Goal: Information Seeking & Learning: Compare options

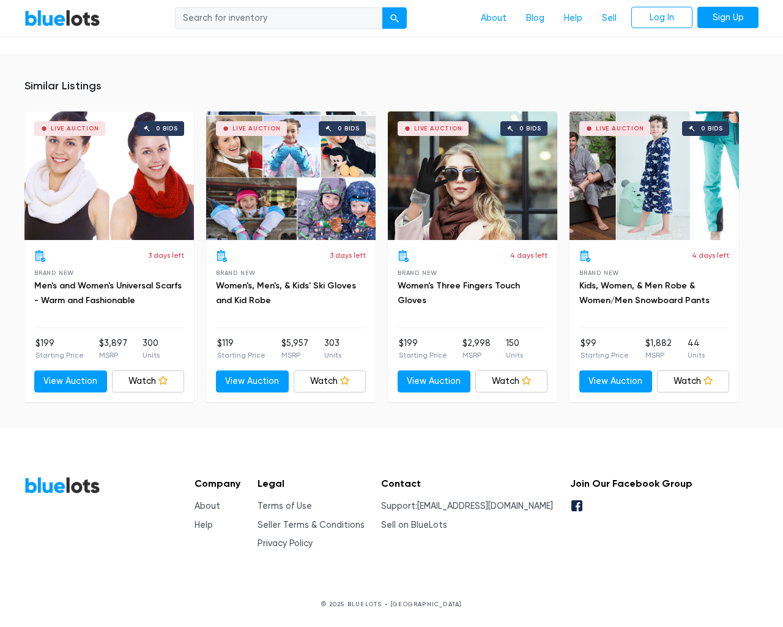
scroll to position [818, 0]
type input "the"
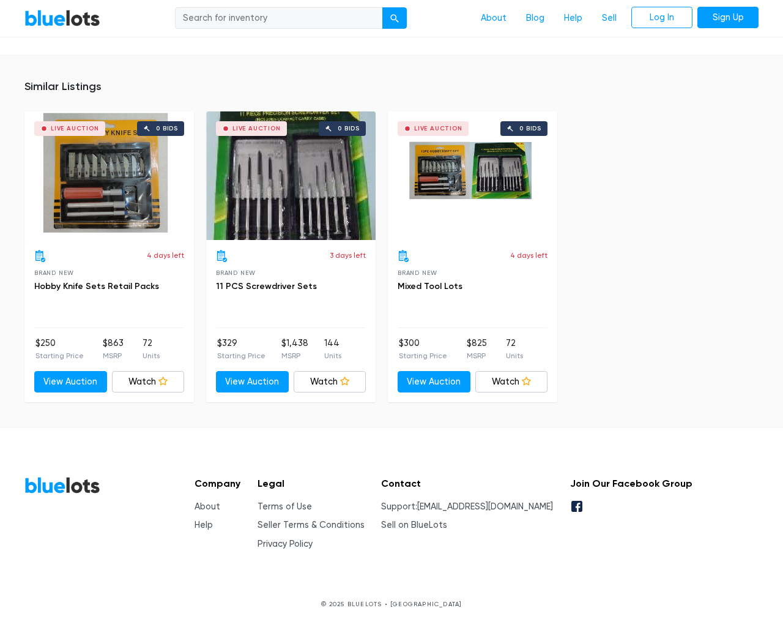
scroll to position [804, 0]
type input "the"
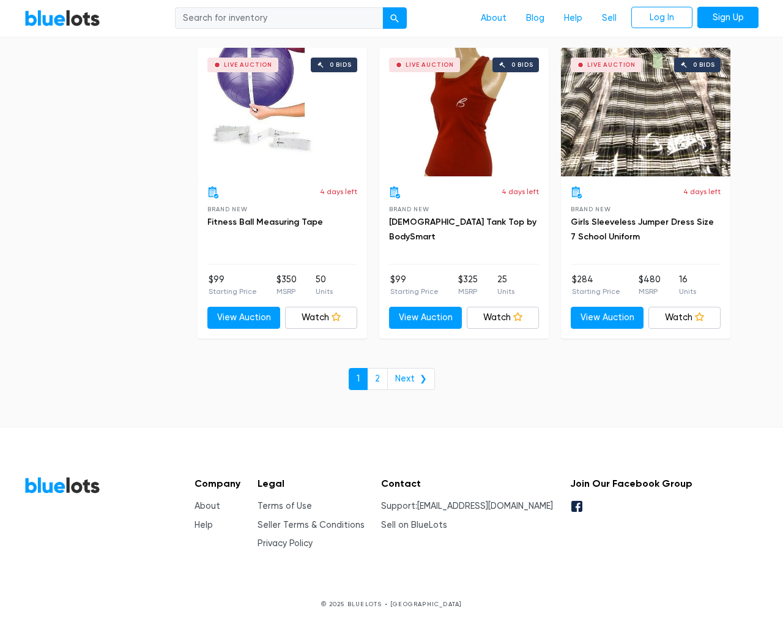
scroll to position [5221, 0]
type input "the"
type input "[EMAIL_ADDRESS][DOMAIN_NAME]"
type input "e"
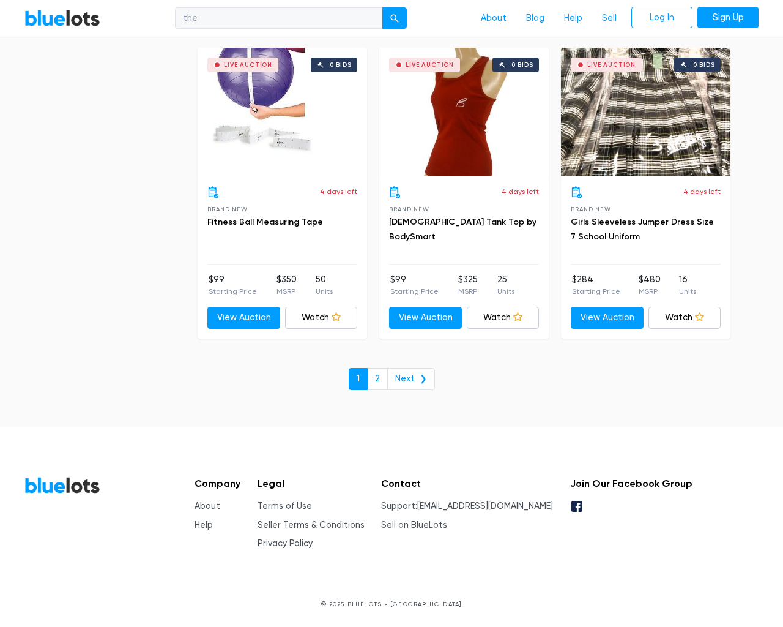
type input "e"
checkbox New"] "false"
type input "e"
checkbox input "false"
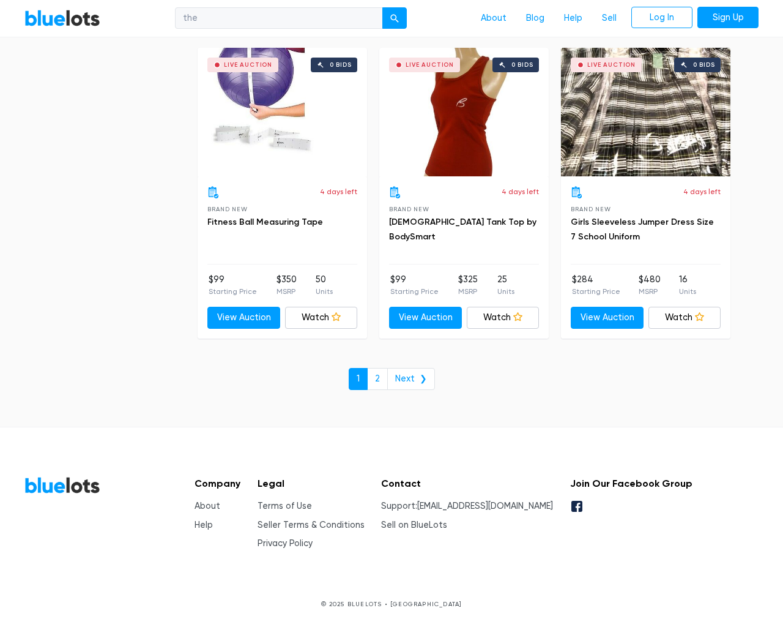
checkbox Accessories"] "false"
checkbox Goods"] "false"
checkbox input "false"
checkbox Merchandise"] "false"
checkbox Beauty"] "false"
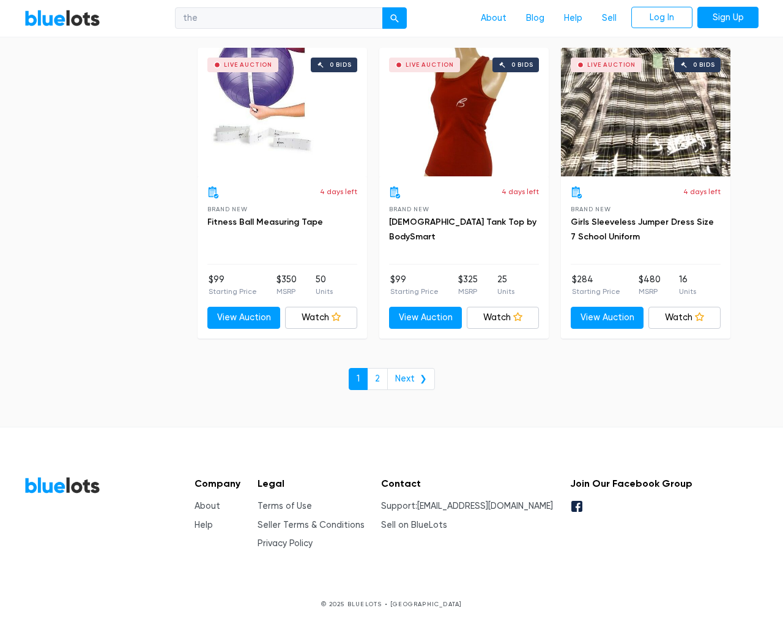
checkbox Baby"] "false"
checkbox input "false"
type input "e"
select select "50000"
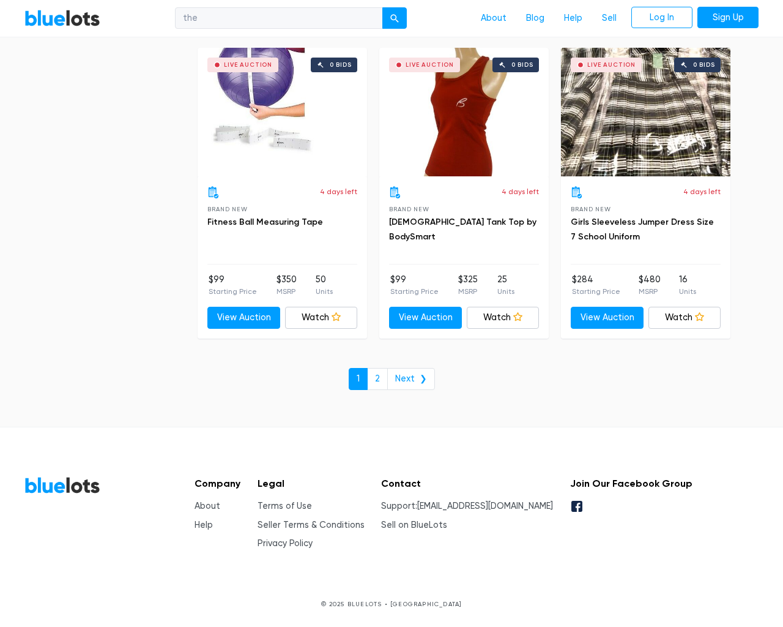
select select "50000"
select select "ending_soonest"
select select "50000"
select select "highest_price"
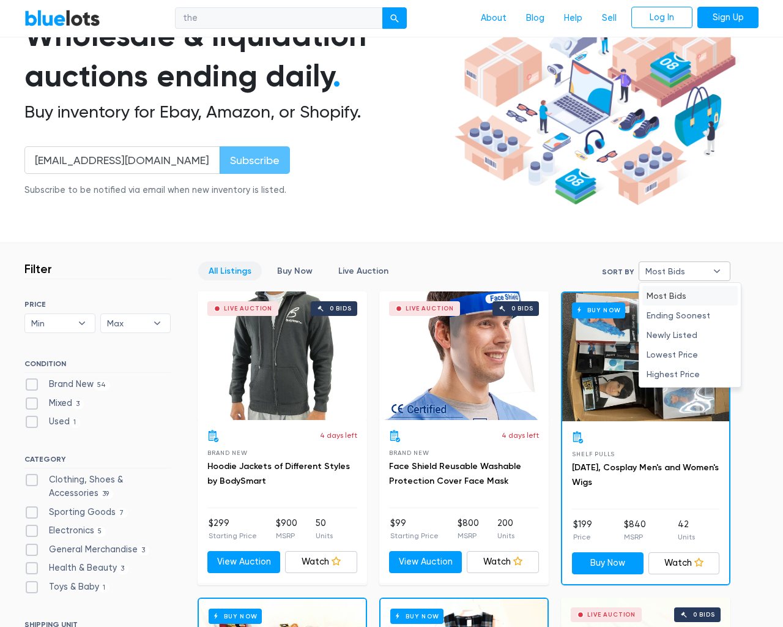
type input "e"
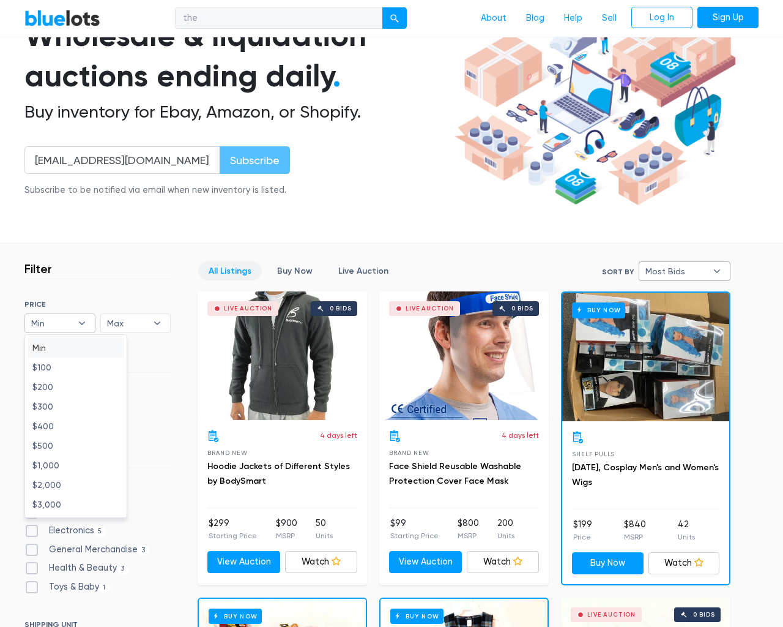
type input "e"
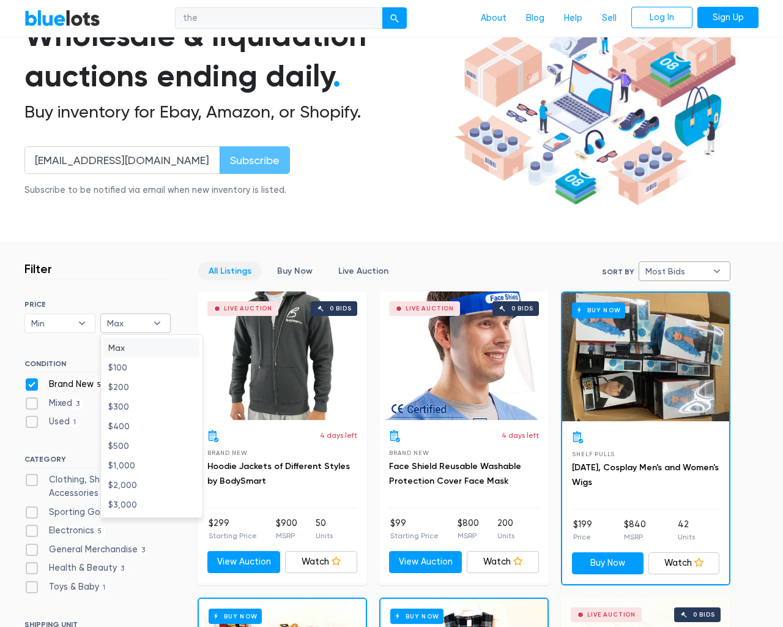
checkbox New"] "false"
checkbox input "false"
checkbox Accessories"] "false"
checkbox Goods"] "false"
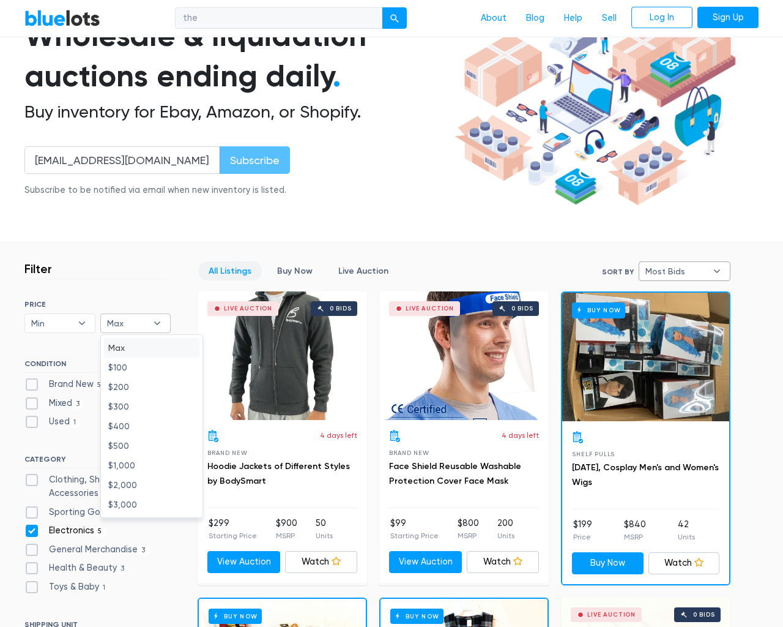
checkbox input "false"
checkbox Merchandise"] "false"
checkbox Beauty"] "false"
checkbox Baby"] "false"
checkbox input "false"
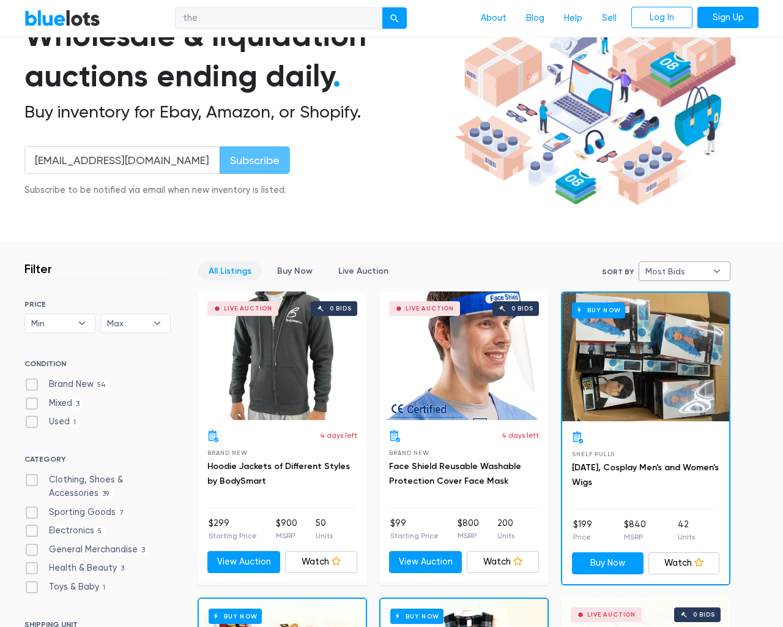
checkbox input "false"
type input "e"
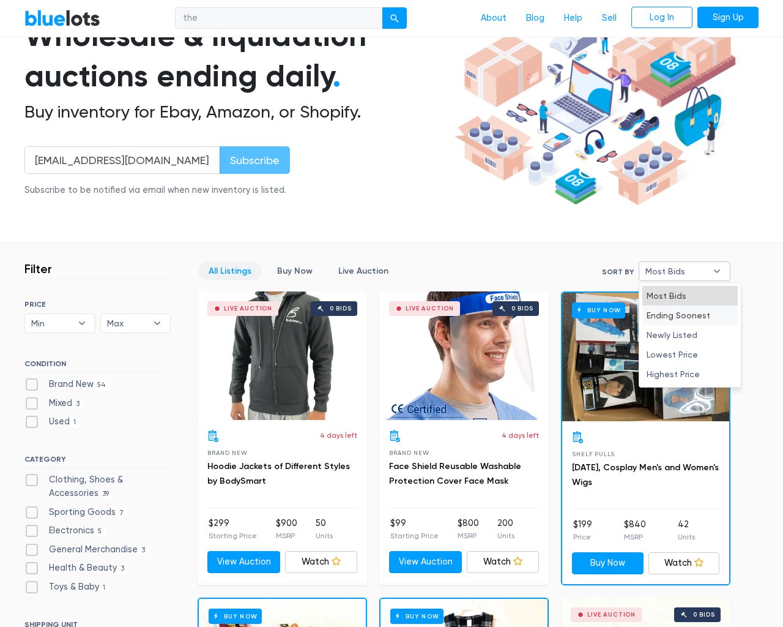
select select "most_bids"
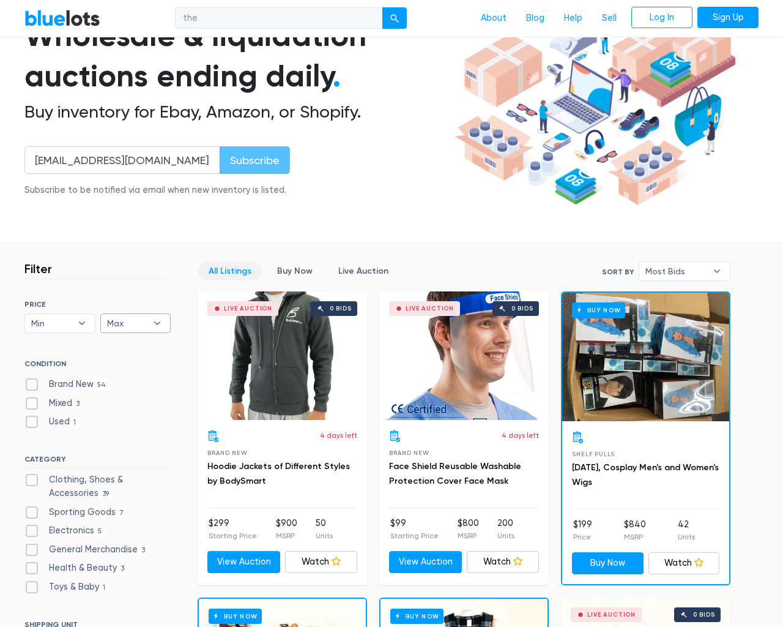
type input "e"
checkbox New"] "false"
checkbox input "false"
checkbox Accessories"] "false"
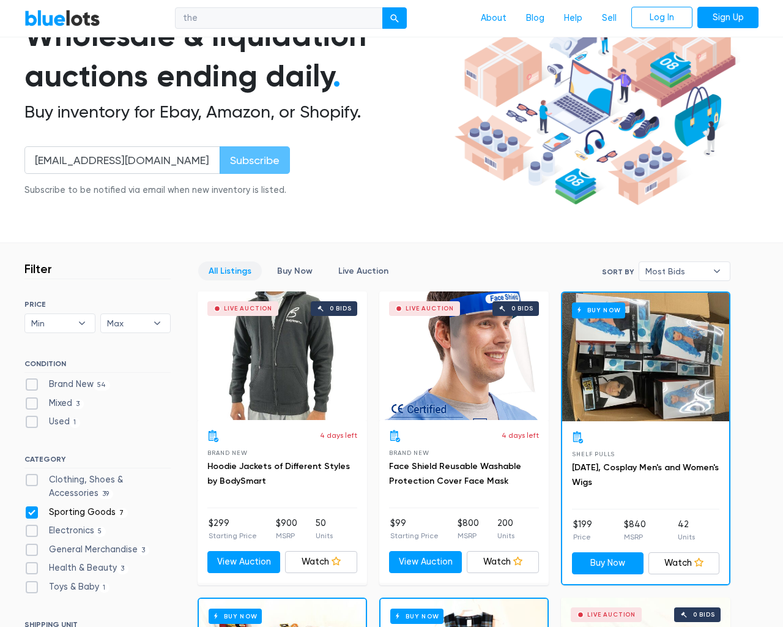
checkbox Goods"] "false"
checkbox input "false"
checkbox Merchandise"] "false"
checkbox Beauty"] "false"
checkbox Baby"] "false"
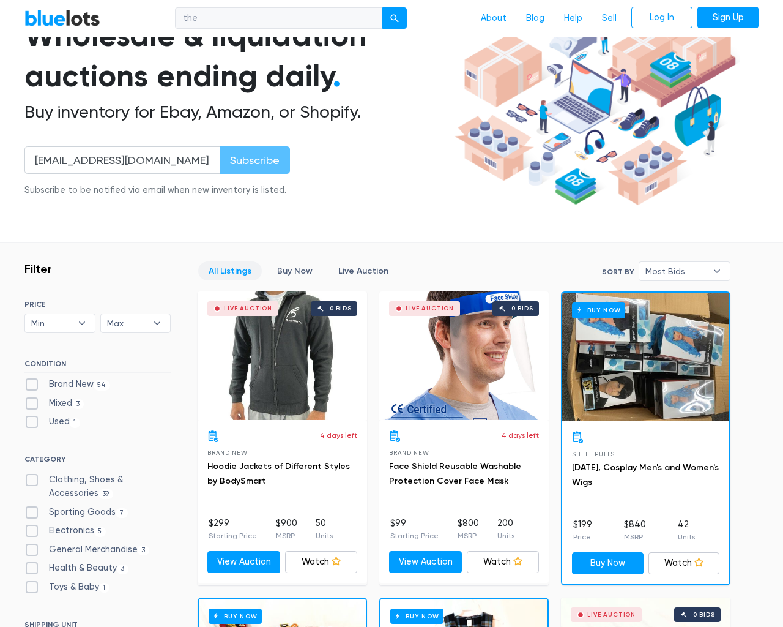
checkbox input "false"
type input "e"
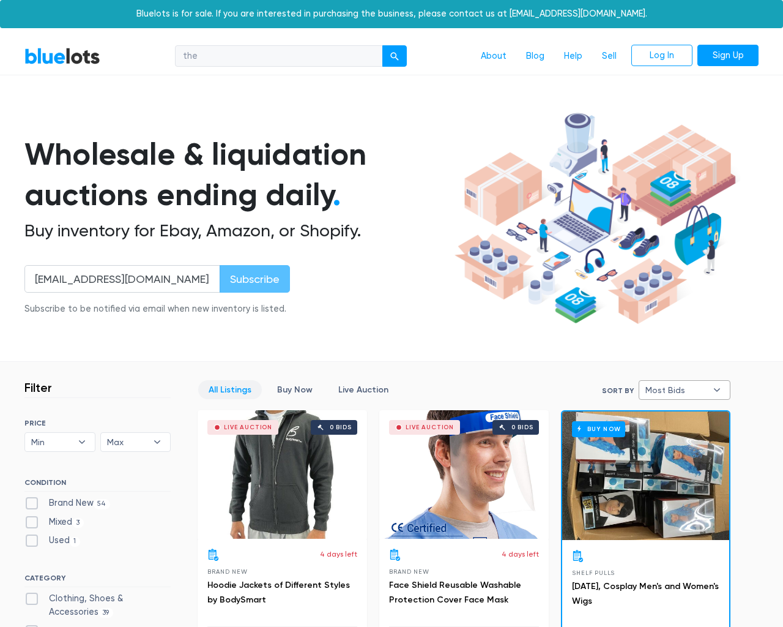
select select
select select "most_bids"
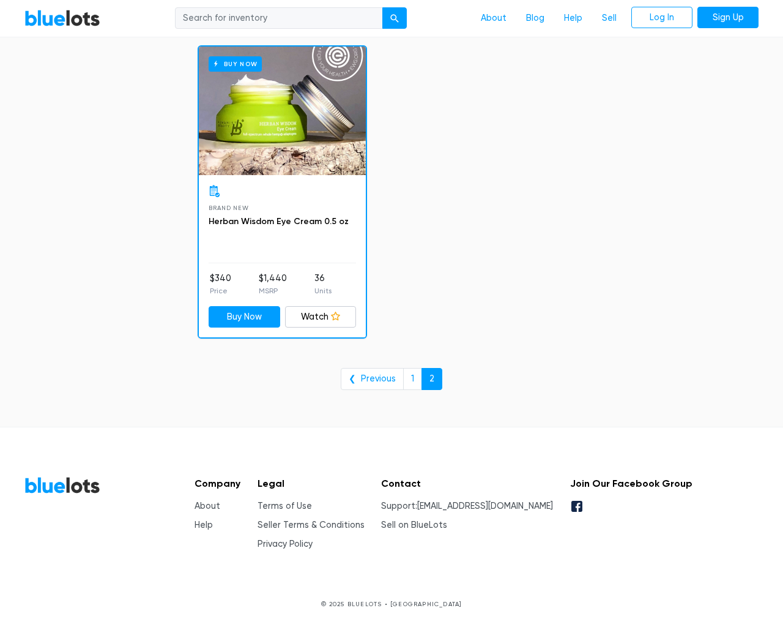
scroll to position [1904, 0]
type input "the"
type input "e"
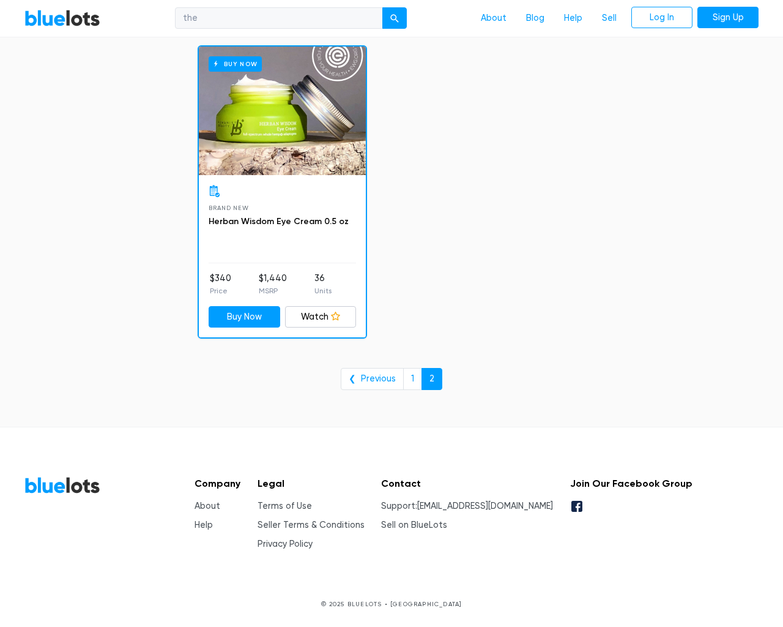
checkbox New"] "false"
type input "e"
checkbox input "false"
checkbox Accessories"] "false"
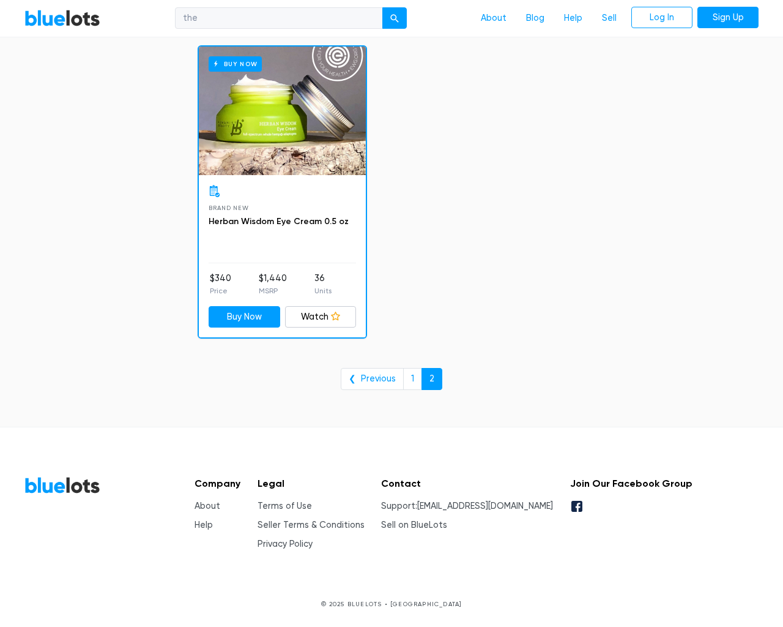
checkbox Goods"] "false"
checkbox input "false"
checkbox Merchandise"] "false"
checkbox Beauty"] "false"
checkbox Baby"] "false"
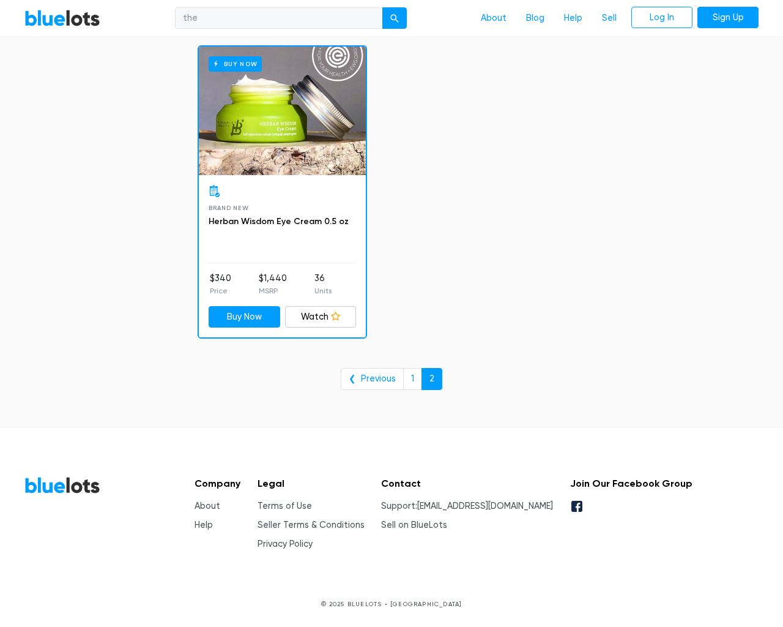
checkbox input "false"
type input "e"
select select "10000"
select select "50000"
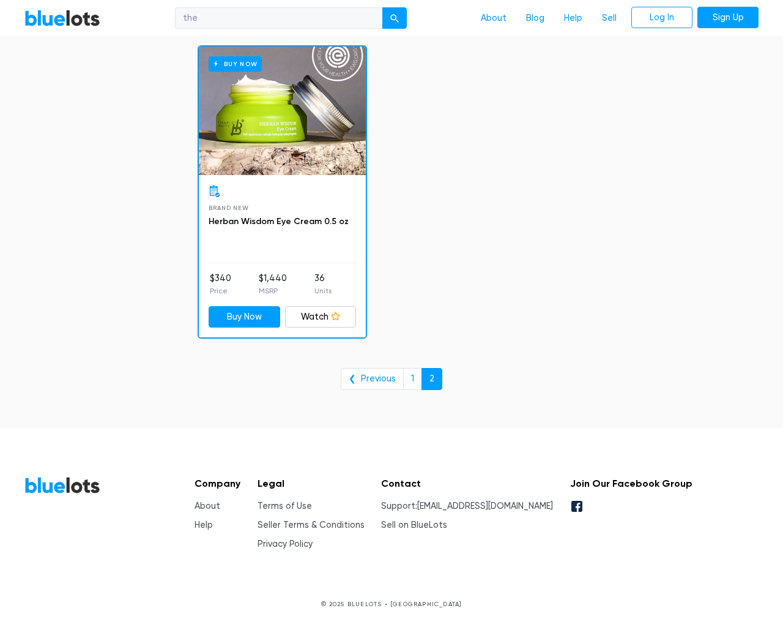
select select "50000"
select select "ending_soonest"
select select "50000"
select select "highest_price"
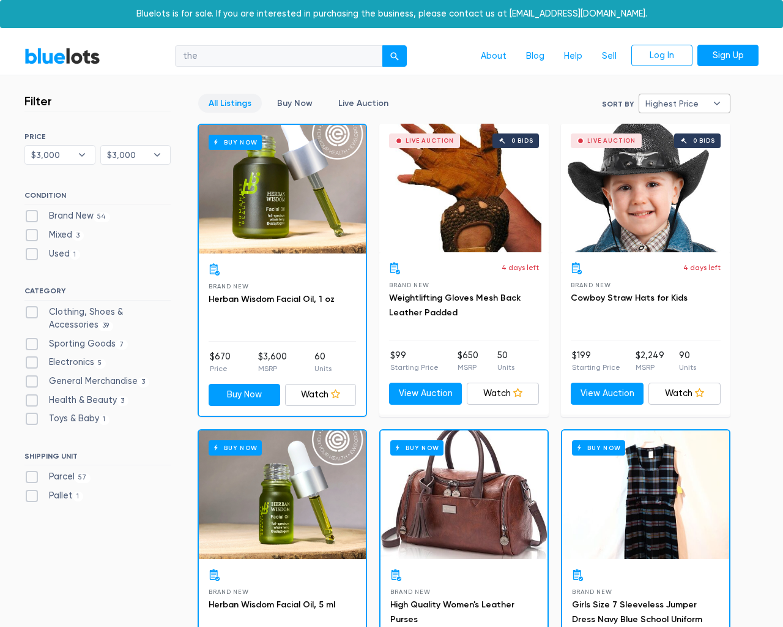
select select "300000"
select select "highest_price"
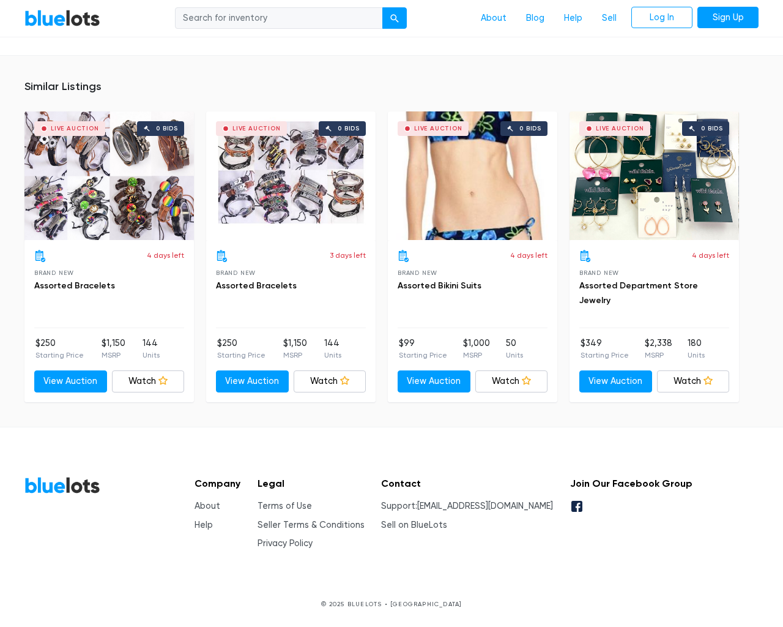
scroll to position [802, 0]
type input "the"
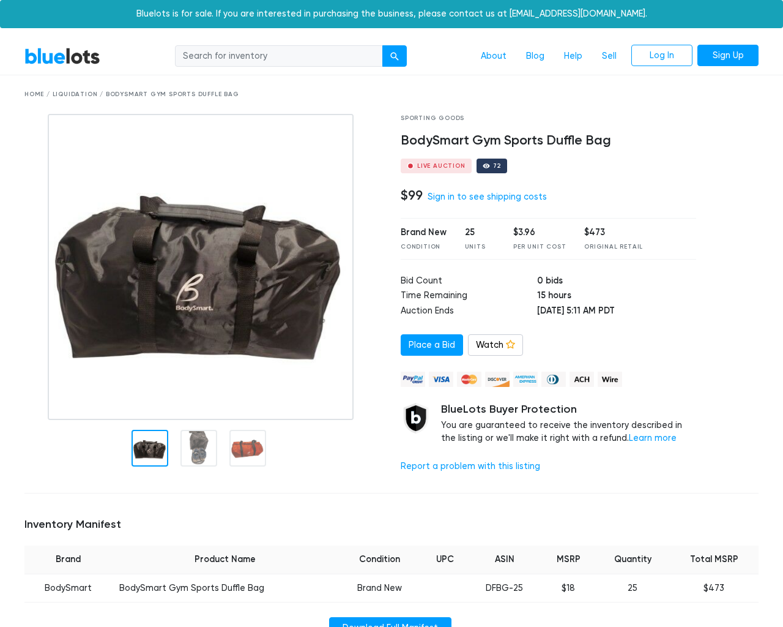
scroll to position [815, 0]
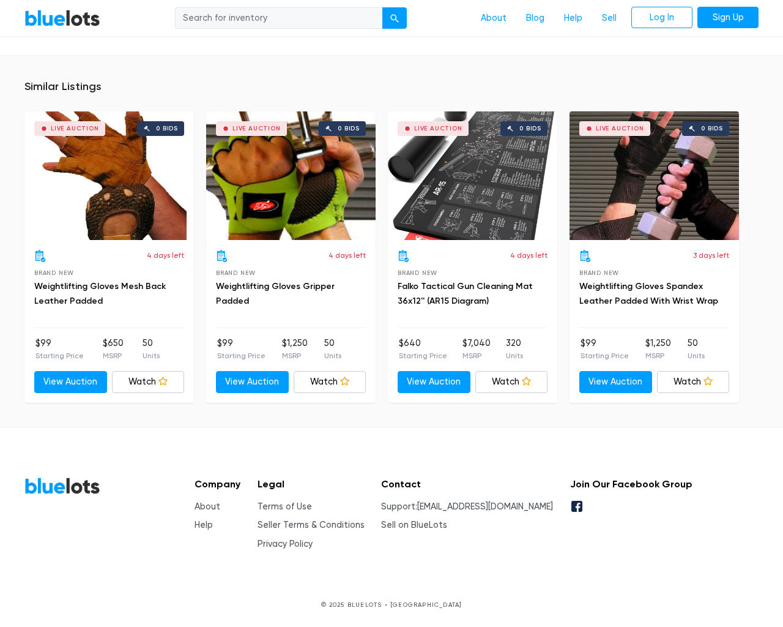
type input "the"
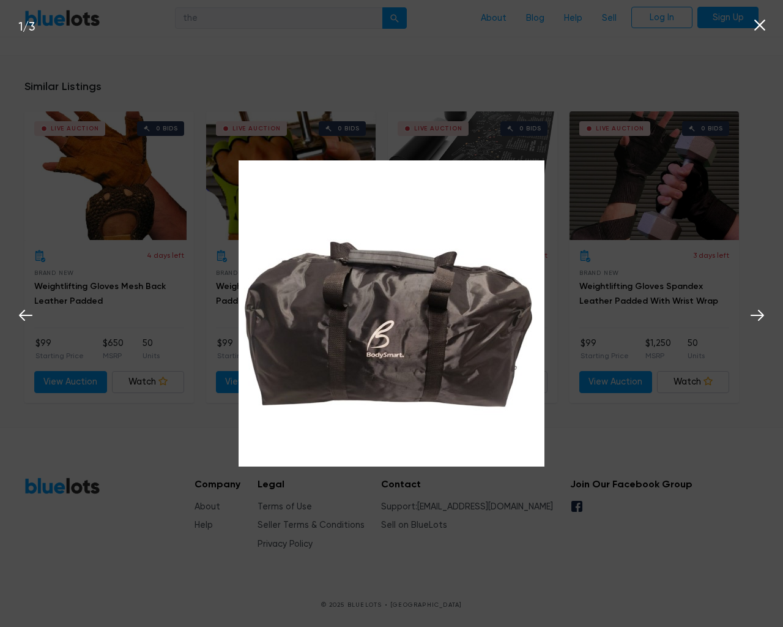
scroll to position [815, 0]
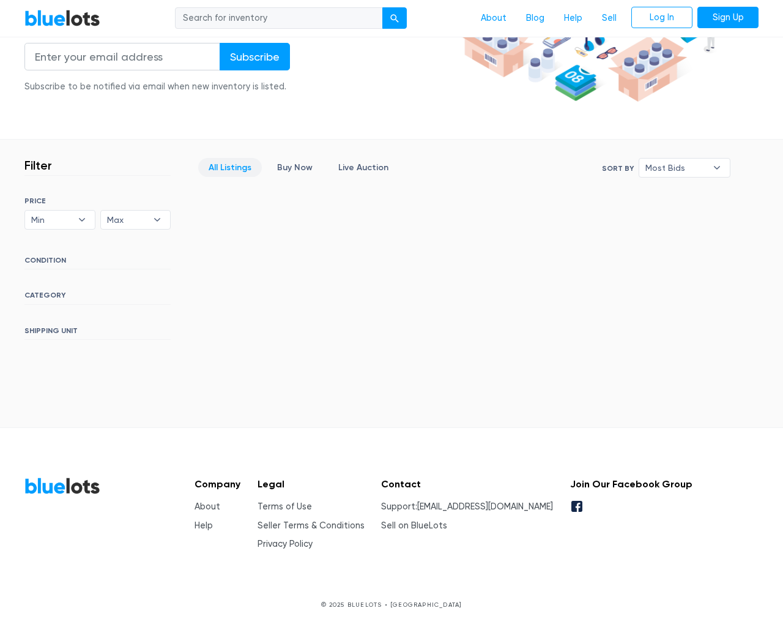
scroll to position [222, 0]
type input "the"
type input "[EMAIL_ADDRESS][DOMAIN_NAME]"
type input "e"
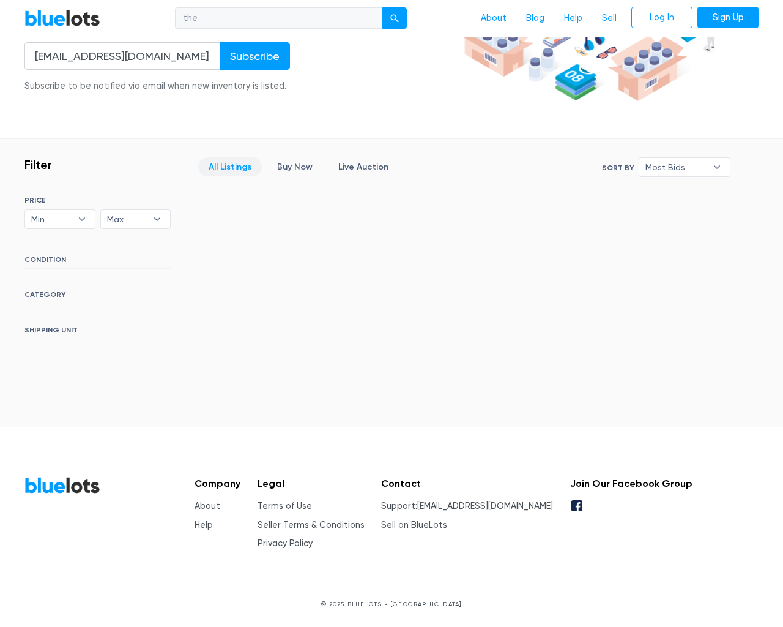
type input "e"
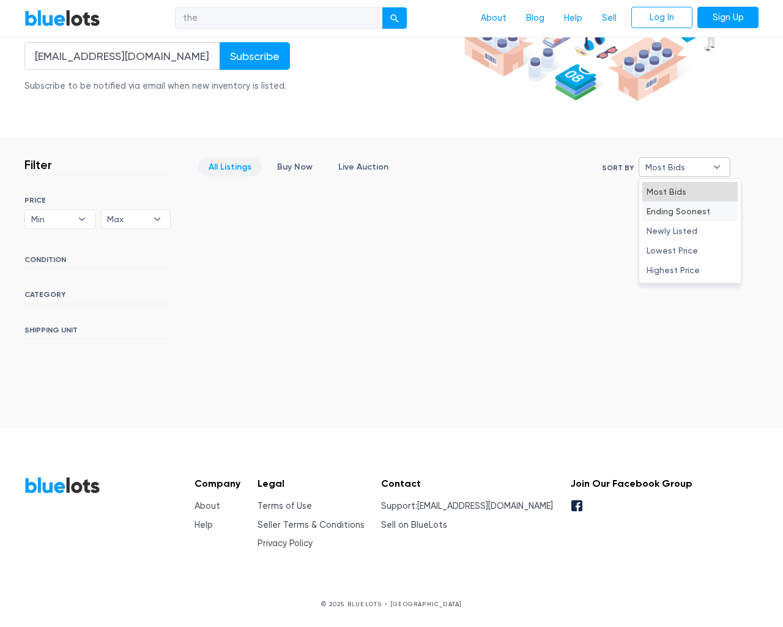
select select "10000"
select select "50000"
select select "ending_soonest"
select select "50000"
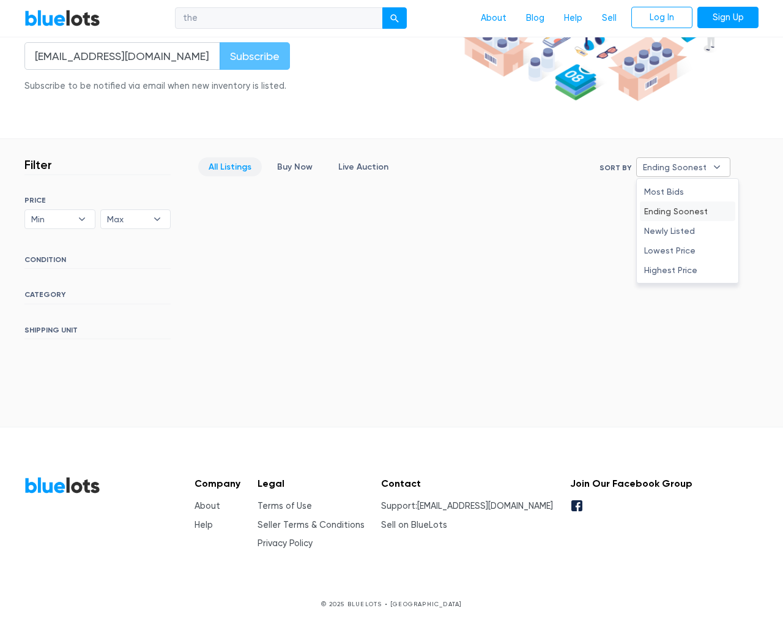
select select "ending_soonest"
type input "e"
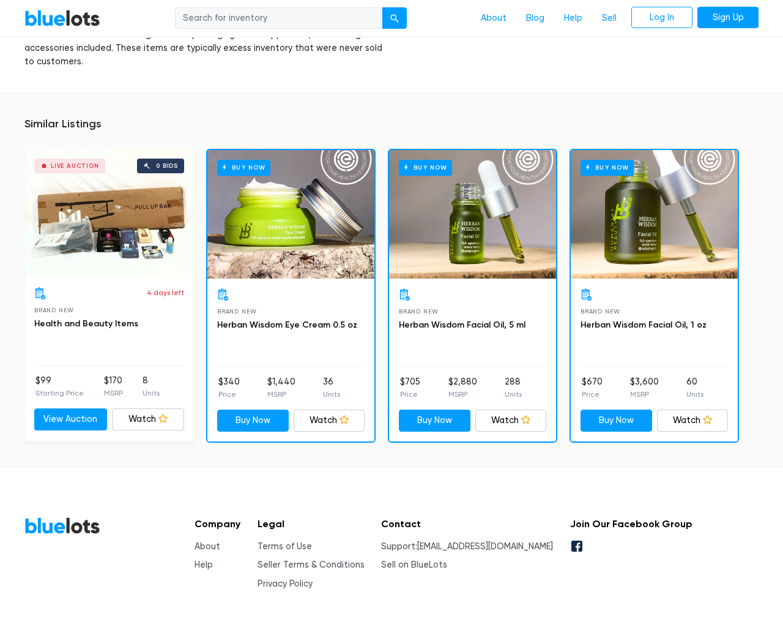
scroll to position [859, 0]
type input "the"
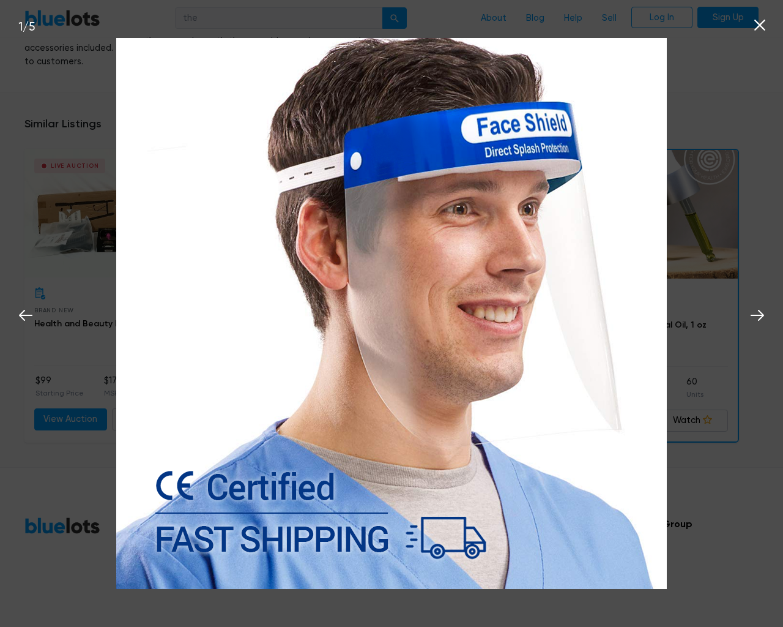
scroll to position [860, 0]
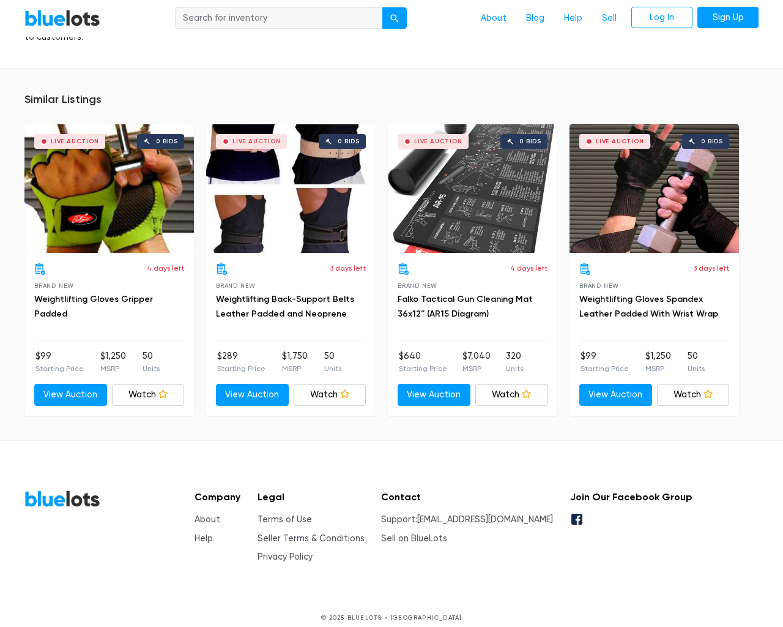
scroll to position [844, 0]
type input "the"
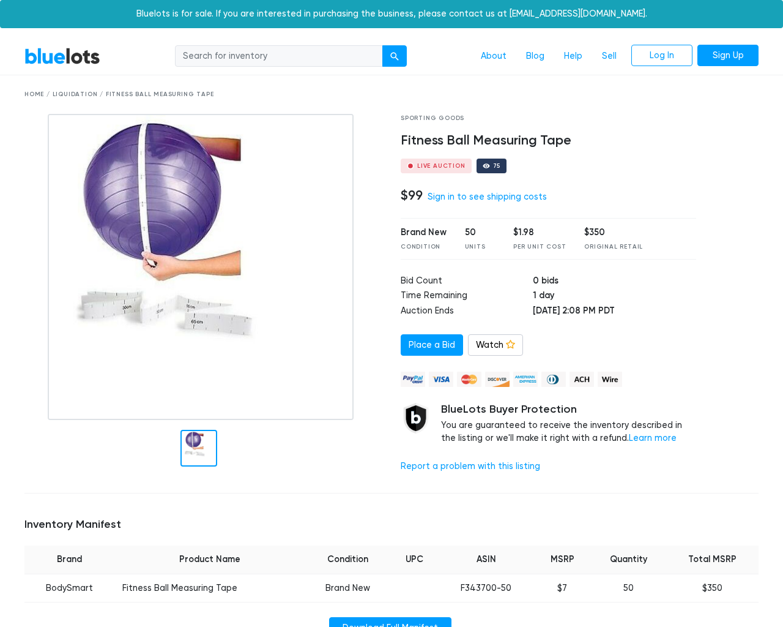
scroll to position [775, 0]
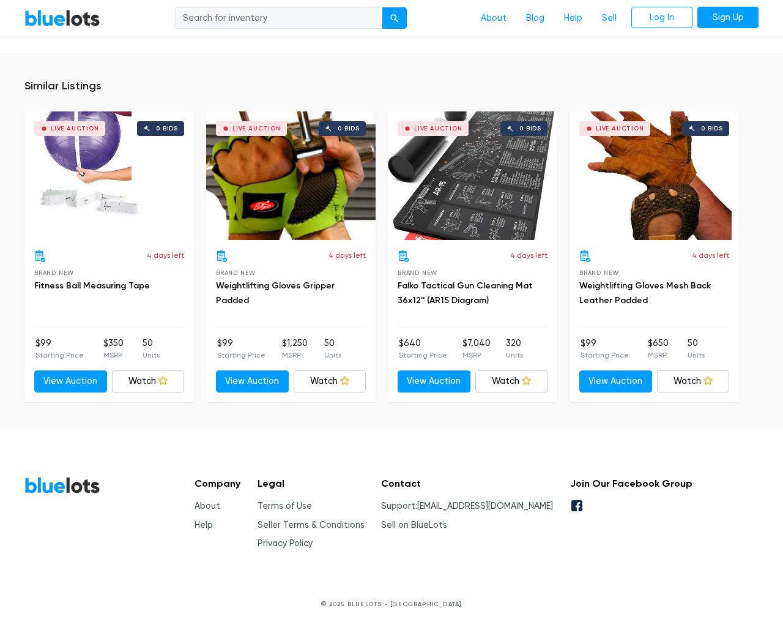
type input "the"
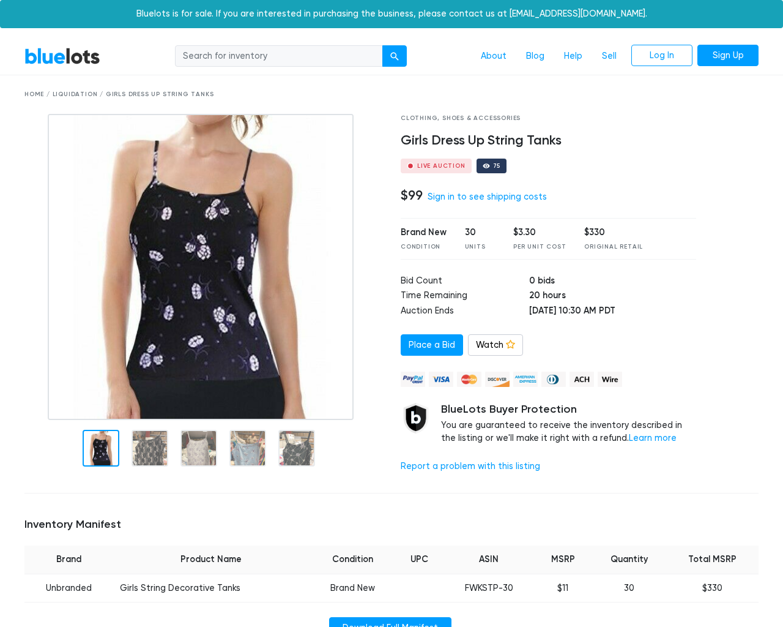
scroll to position [778, 0]
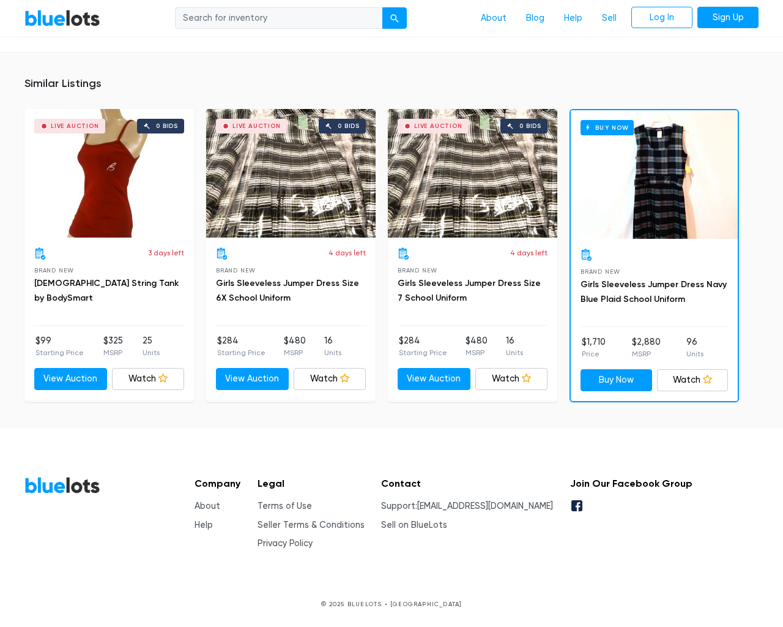
type input "the"
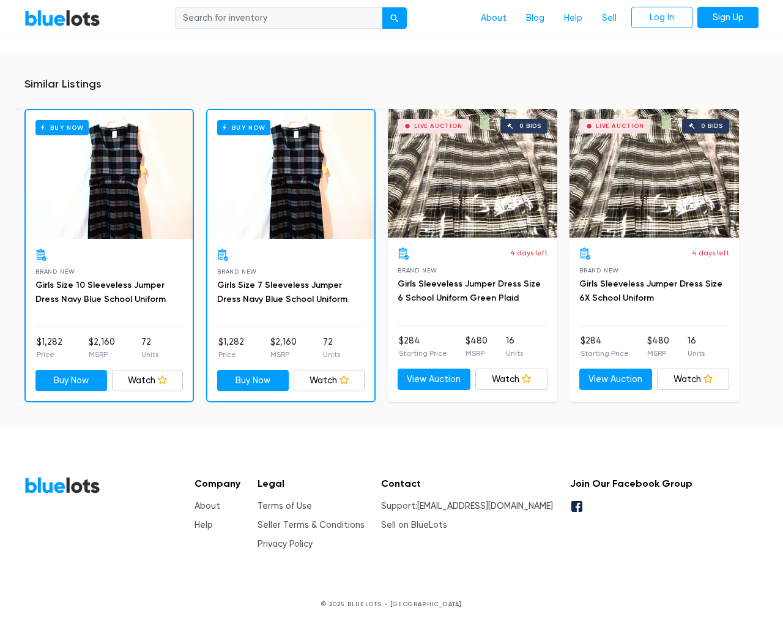
scroll to position [853, 0]
type input "the"
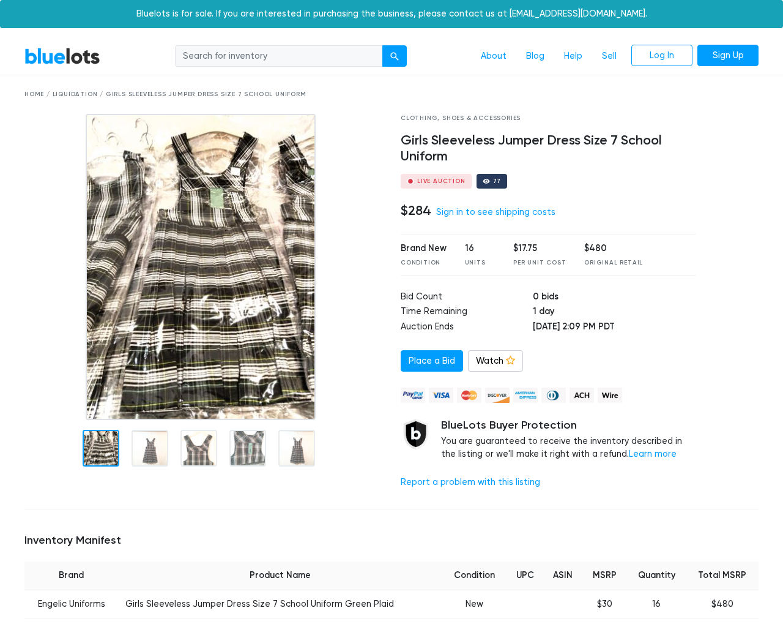
scroll to position [793, 0]
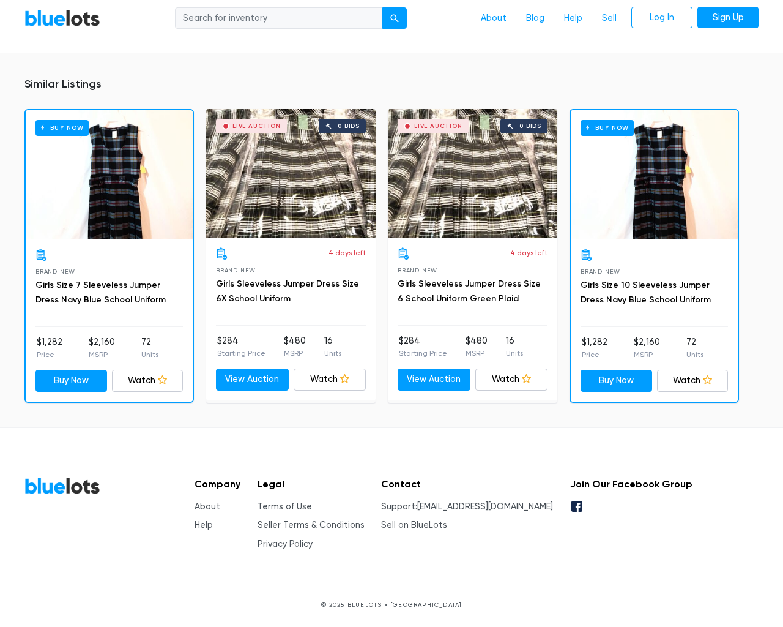
type input "the"
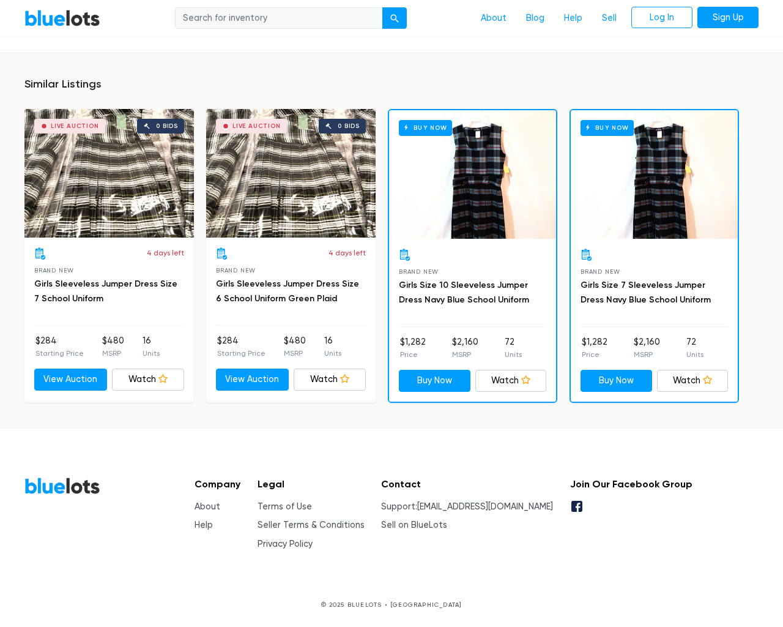
scroll to position [793, 0]
type input "the"
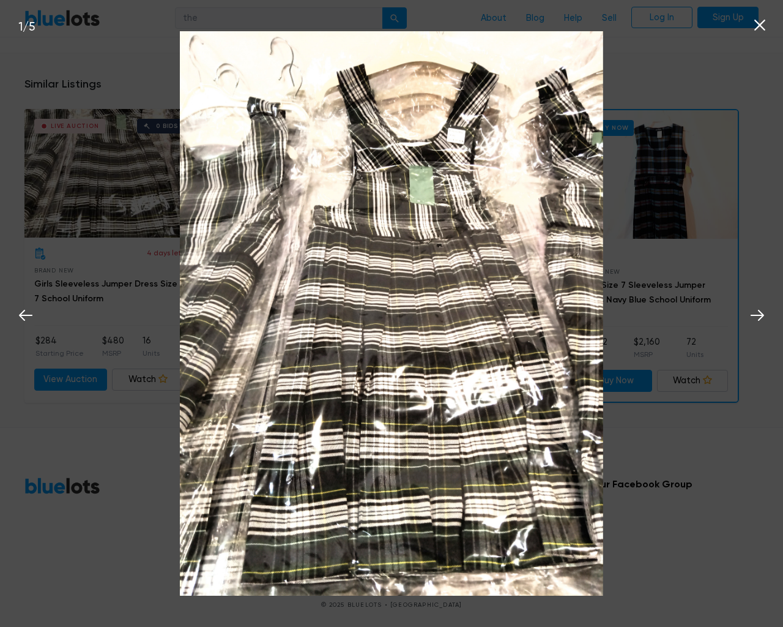
scroll to position [794, 0]
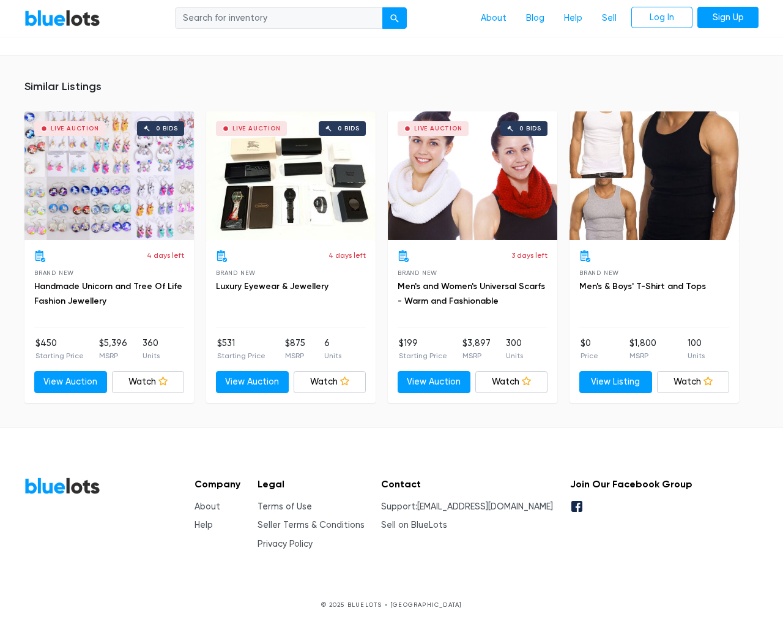
scroll to position [791, 0]
type input "the"
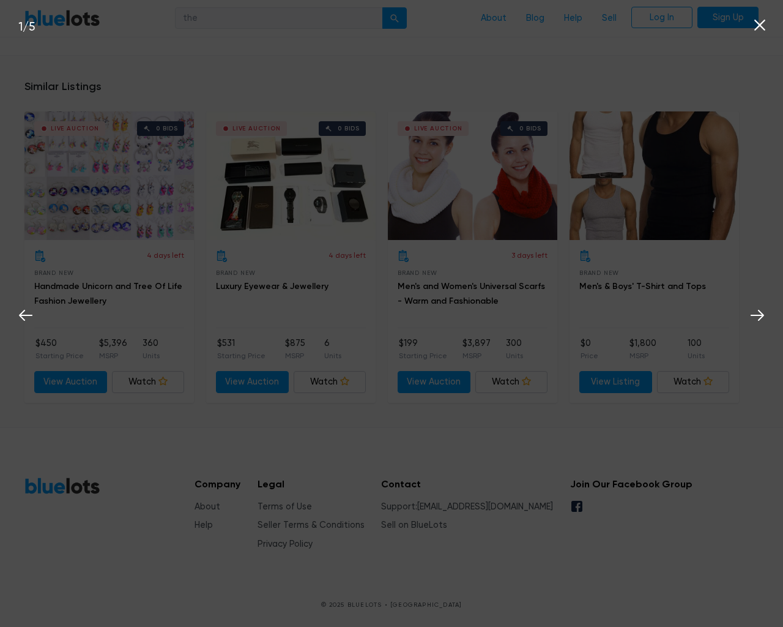
scroll to position [791, 0]
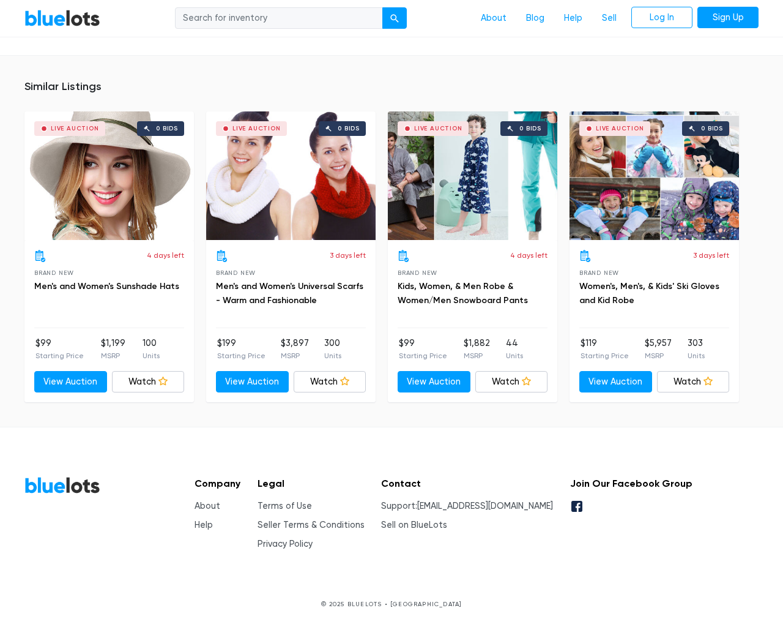
scroll to position [772, 0]
type input "the"
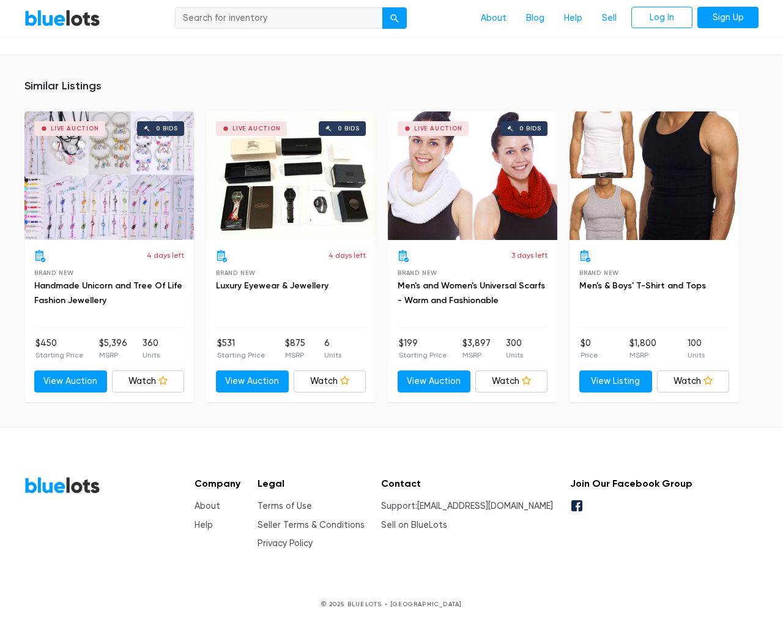
scroll to position [818, 0]
type input "the"
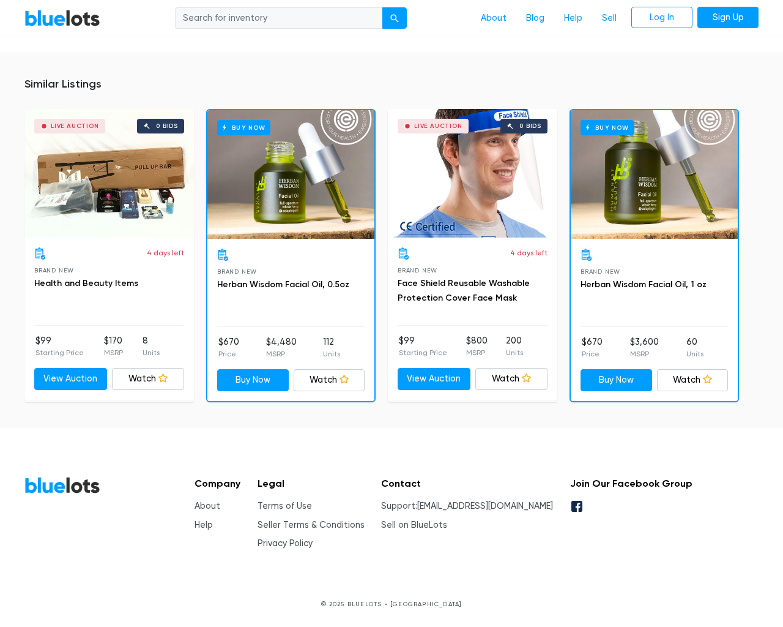
scroll to position [977, 0]
type input "the"
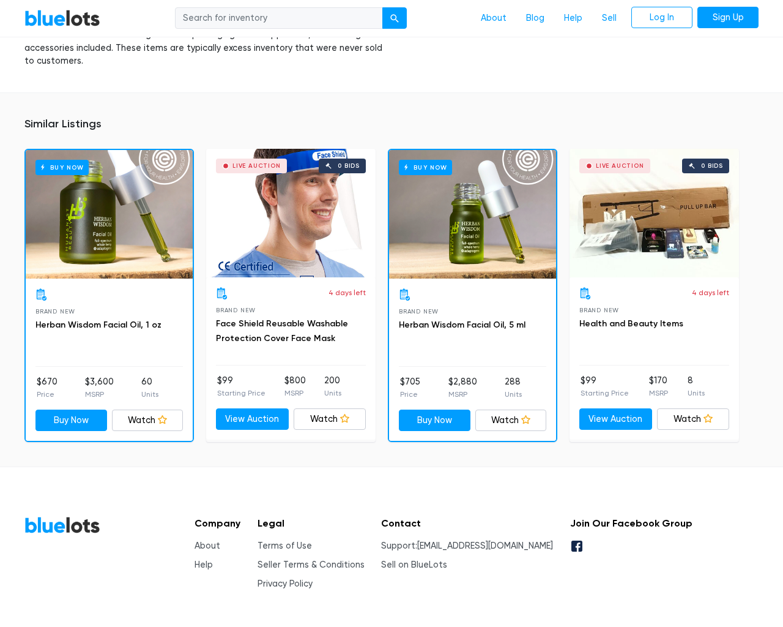
scroll to position [933, 0]
type input "the"
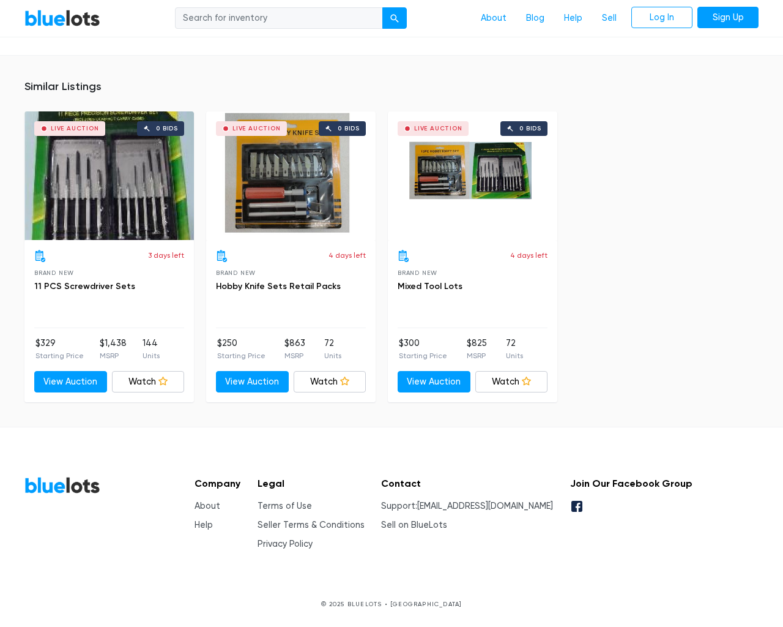
scroll to position [762, 0]
type input "the"
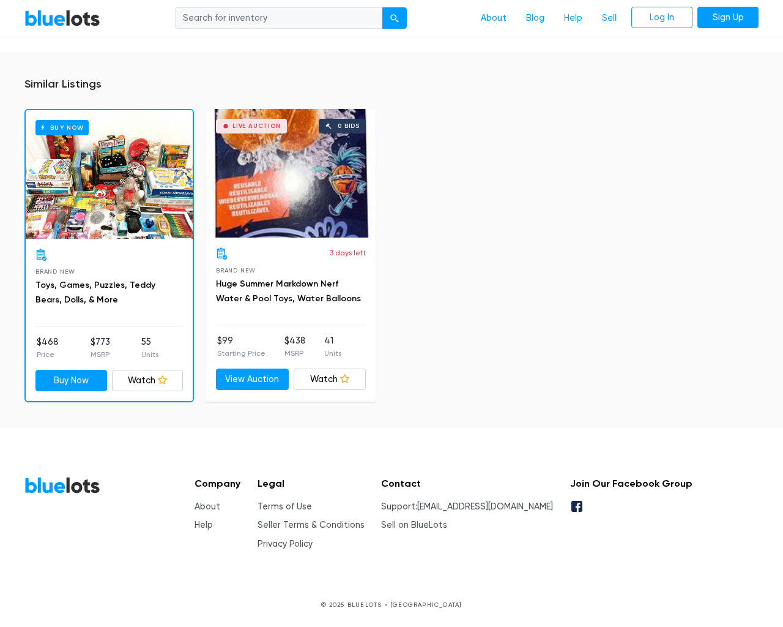
scroll to position [864, 0]
type input "the"
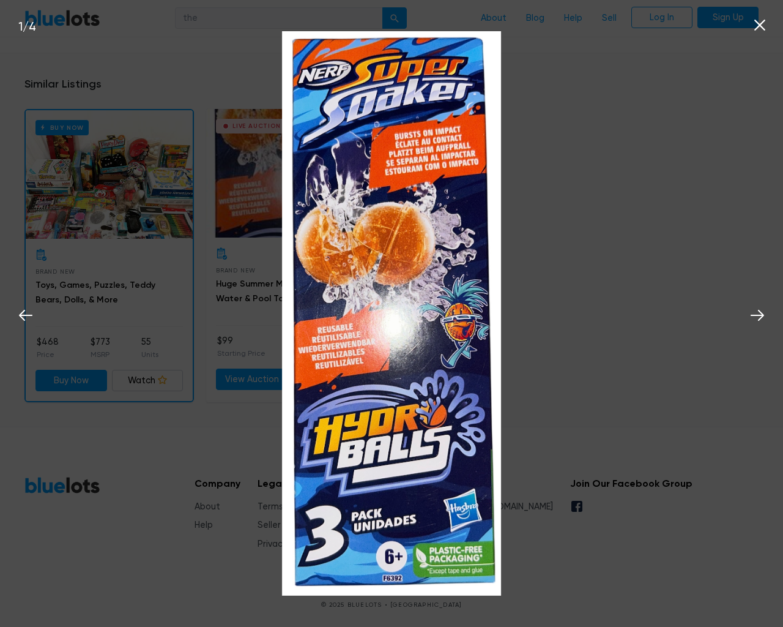
scroll to position [864, 0]
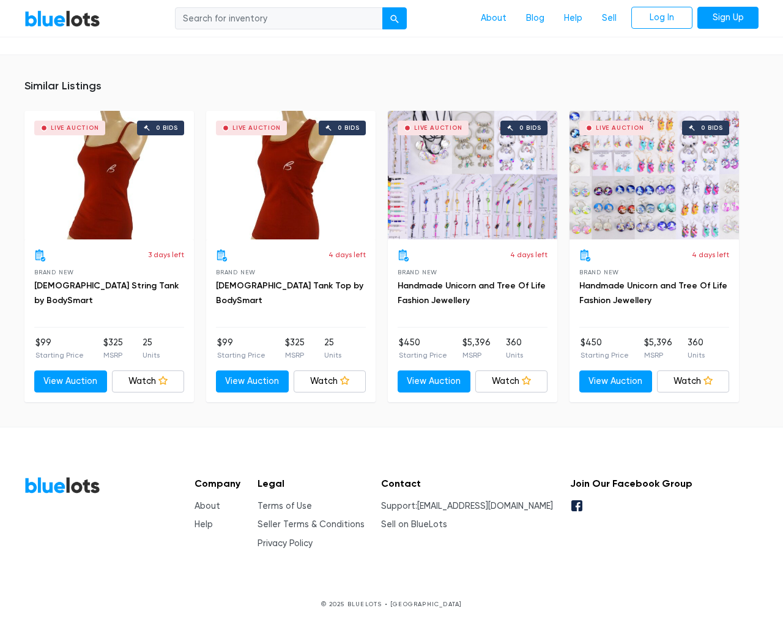
scroll to position [793, 0]
type input "the"
type input "[EMAIL_ADDRESS][DOMAIN_NAME]"
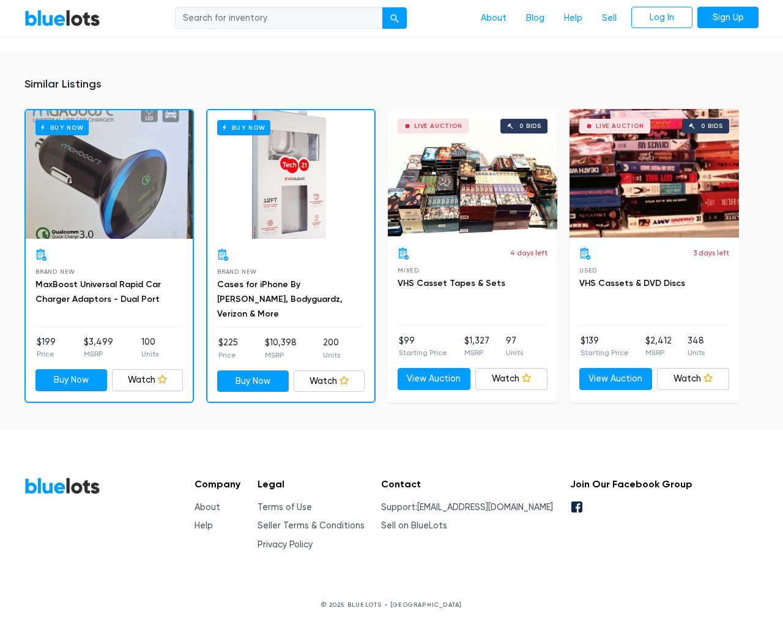
scroll to position [847, 0]
type input "the"
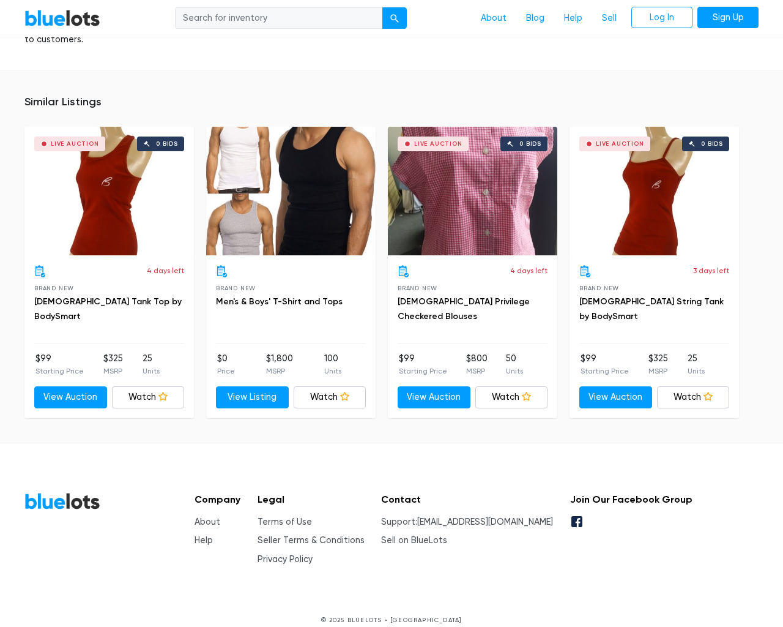
scroll to position [775, 0]
type input "the"
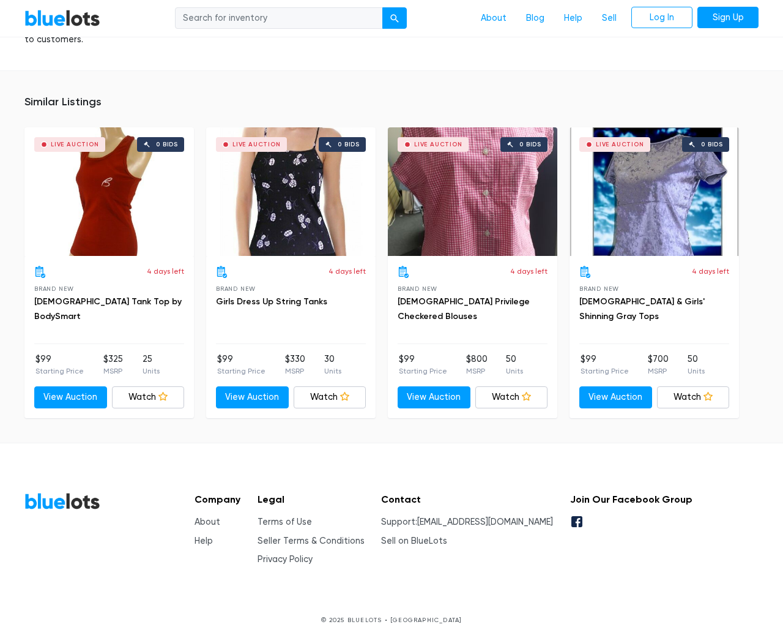
scroll to position [802, 0]
type input "the"
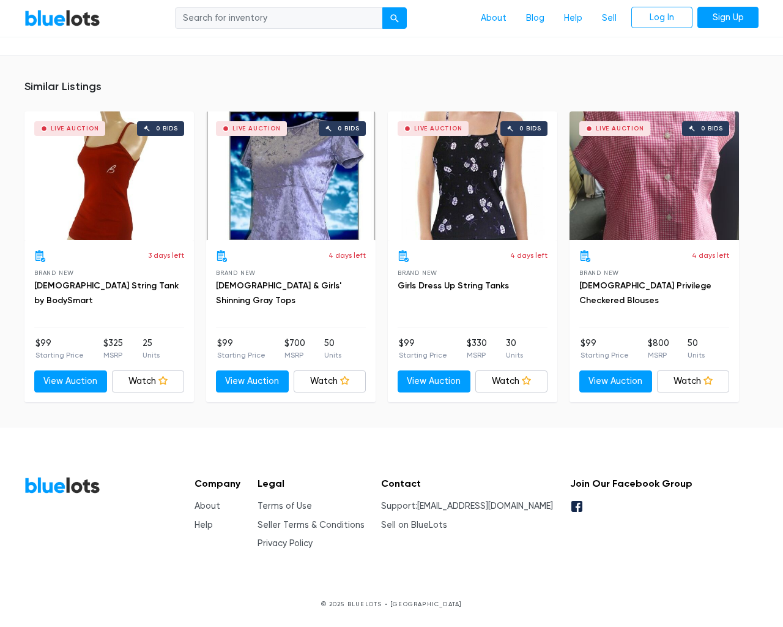
scroll to position [802, 0]
type input "the"
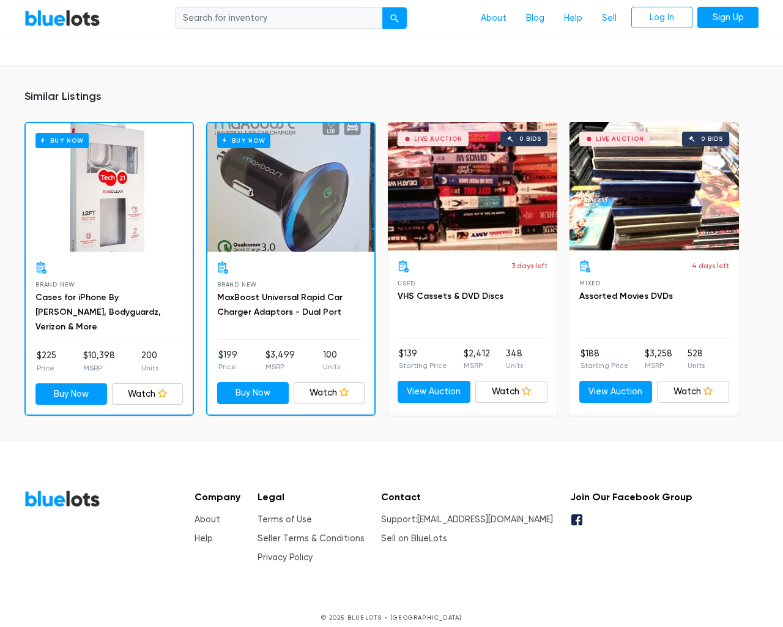
scroll to position [912, 0]
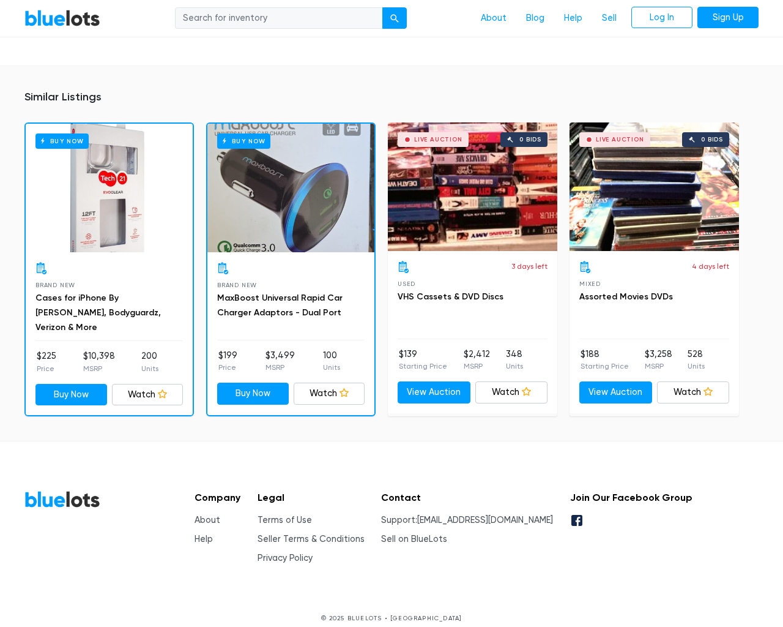
type input "the"
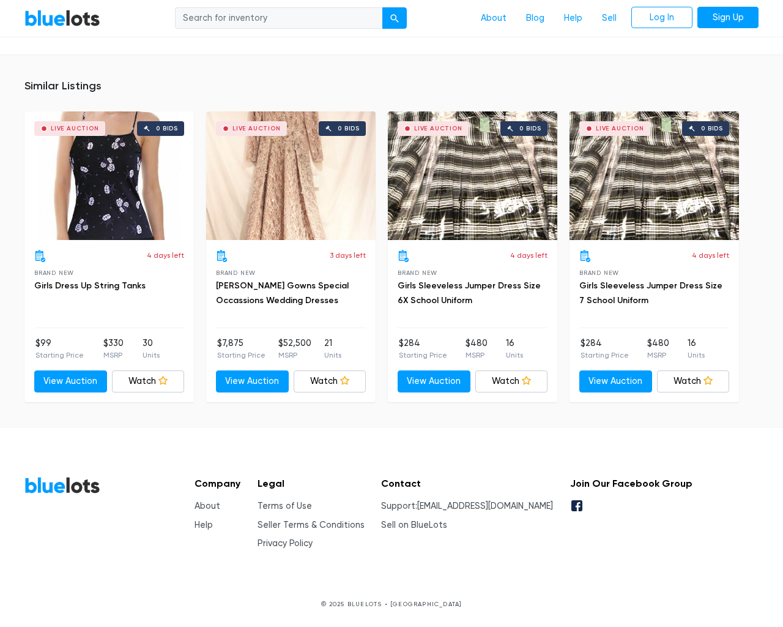
scroll to position [775, 0]
type input "the"
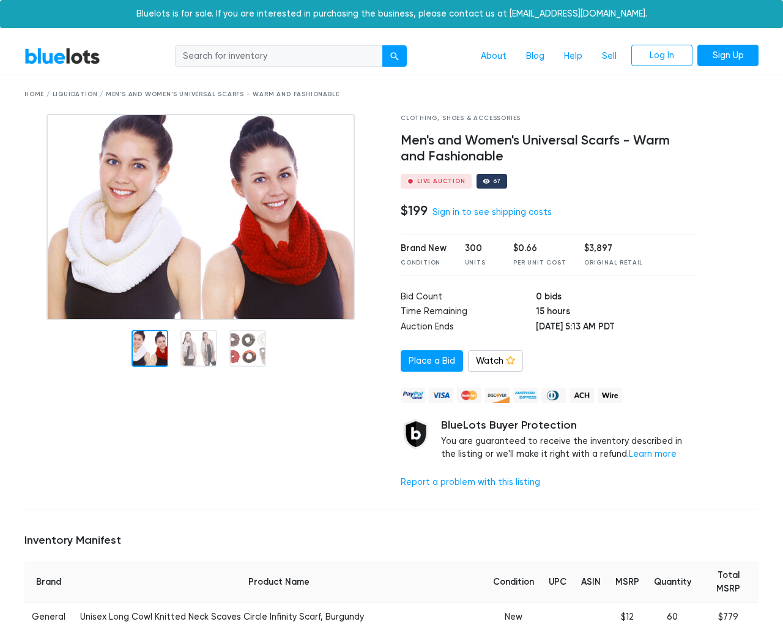
scroll to position [1015, 0]
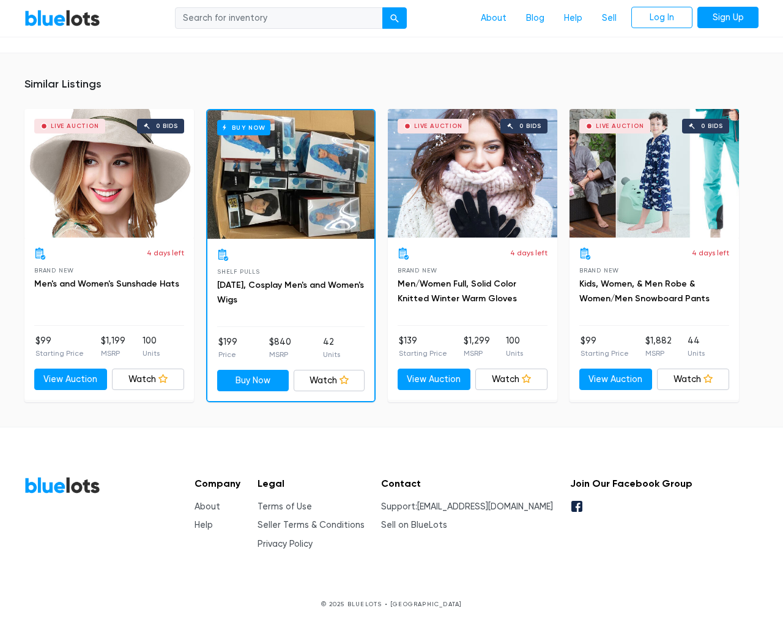
type input "the"
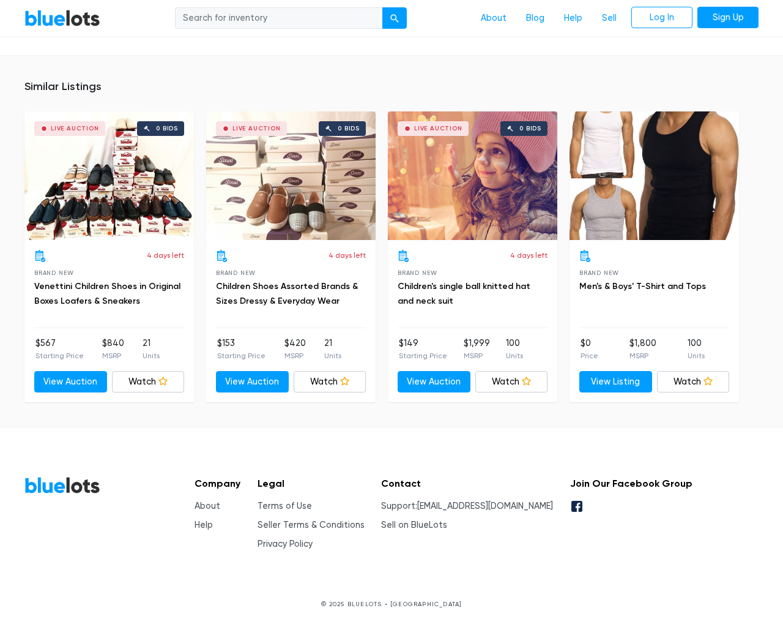
scroll to position [1174, 0]
type input "the"
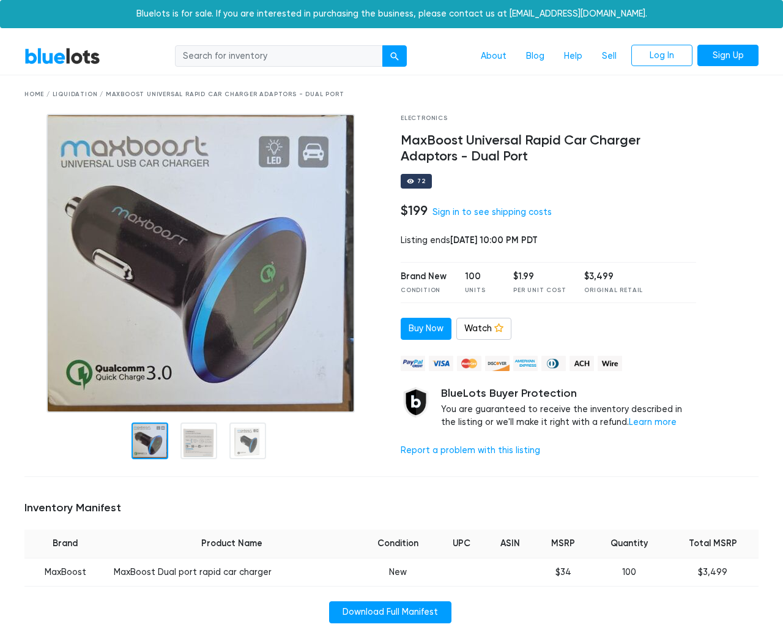
scroll to position [854, 0]
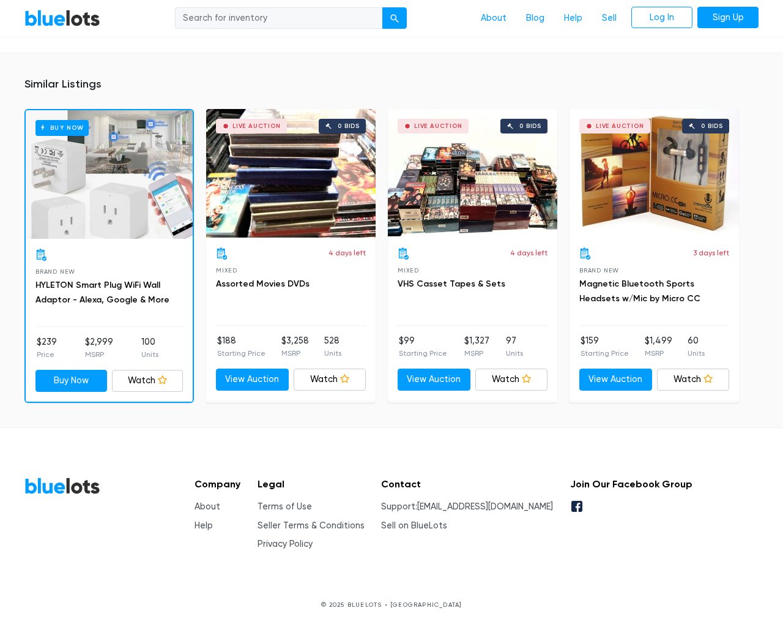
type input "the"
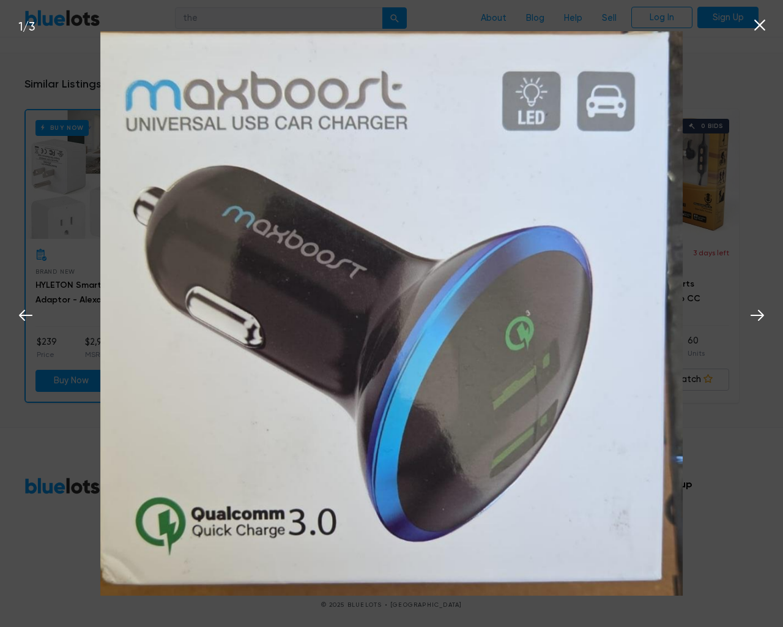
scroll to position [854, 0]
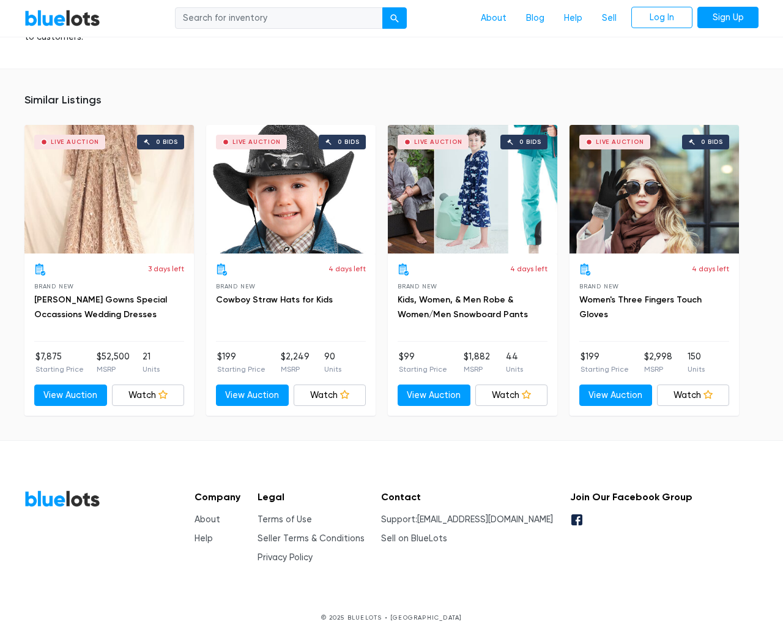
scroll to position [1166, 0]
type input "the"
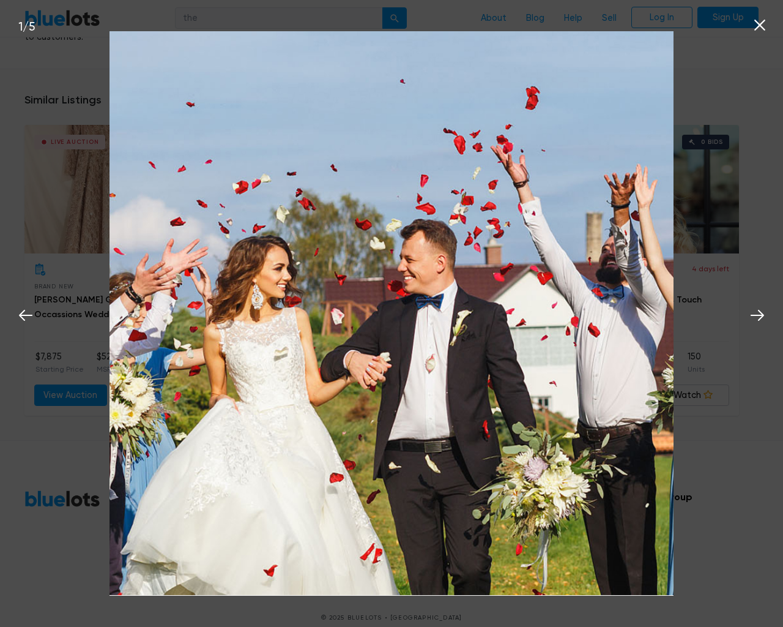
scroll to position [1167, 0]
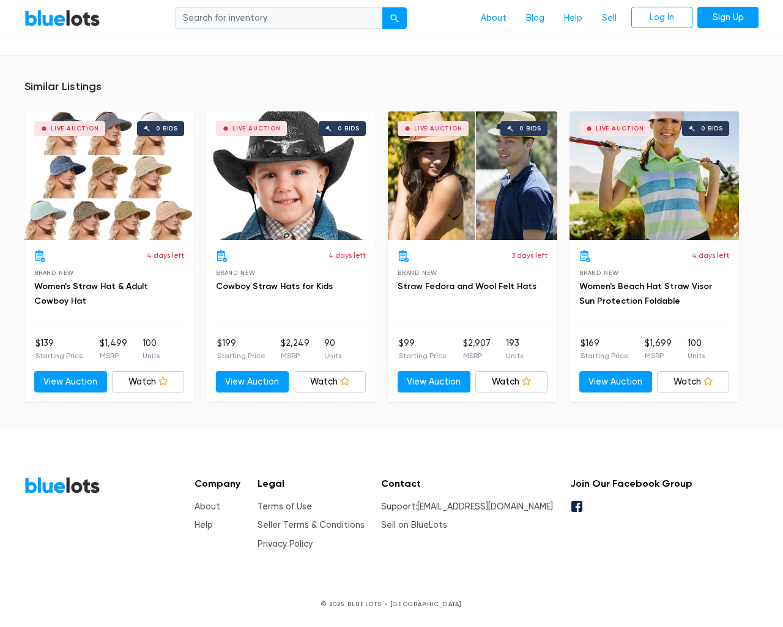
scroll to position [951, 0]
type input "the"
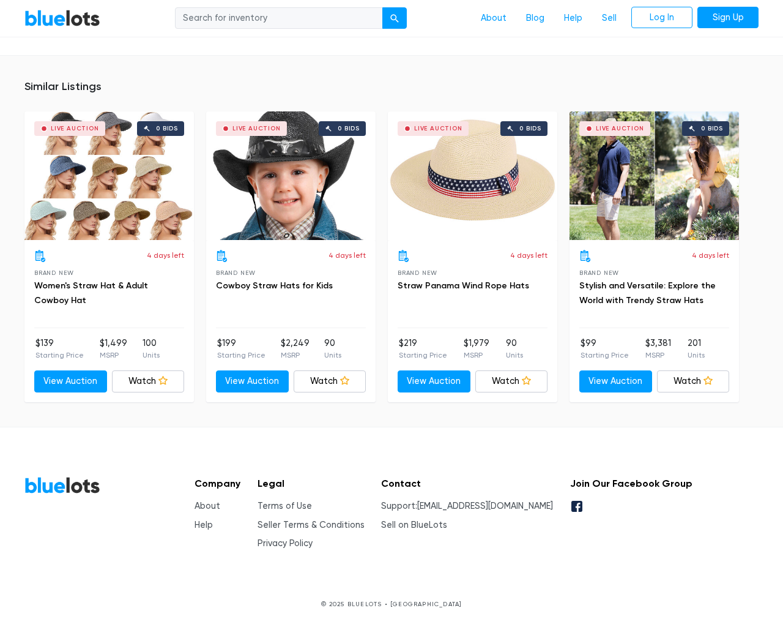
scroll to position [1621, 0]
type input "the"
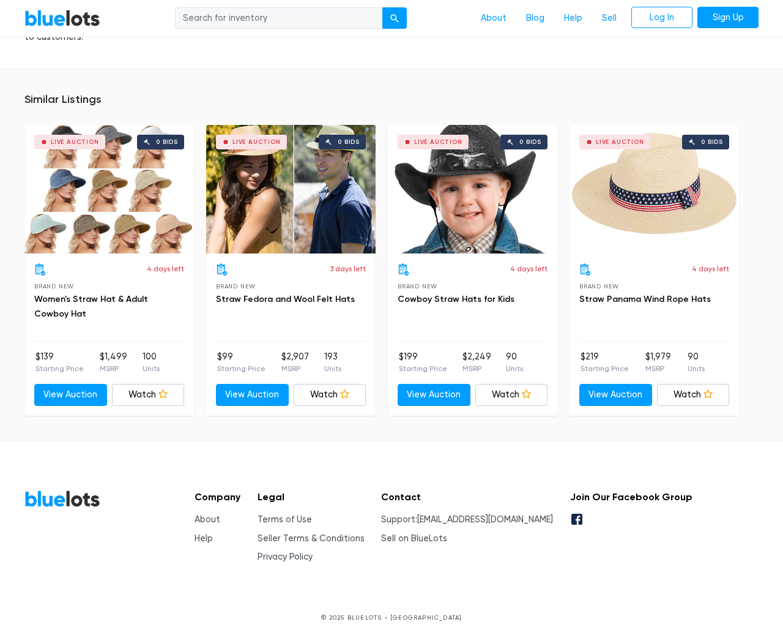
scroll to position [1693, 0]
type input "the"
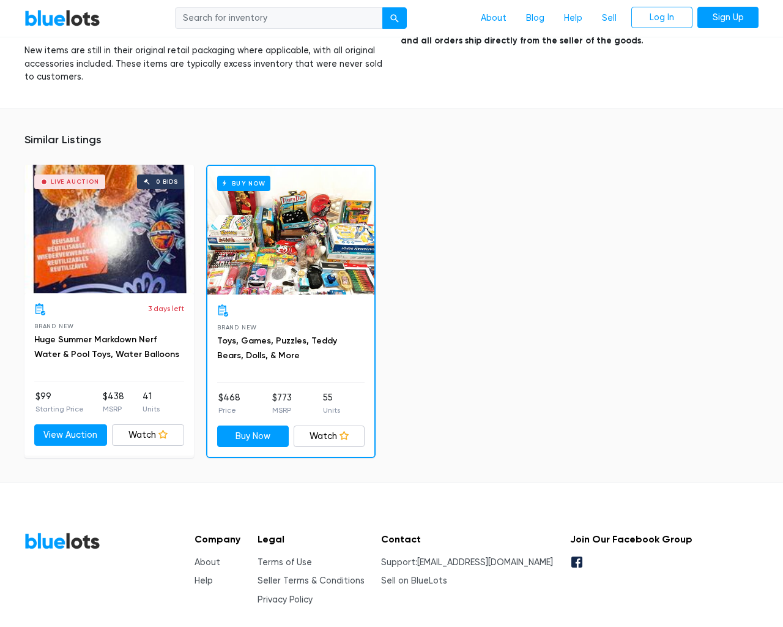
scroll to position [1972, 0]
type input "the"
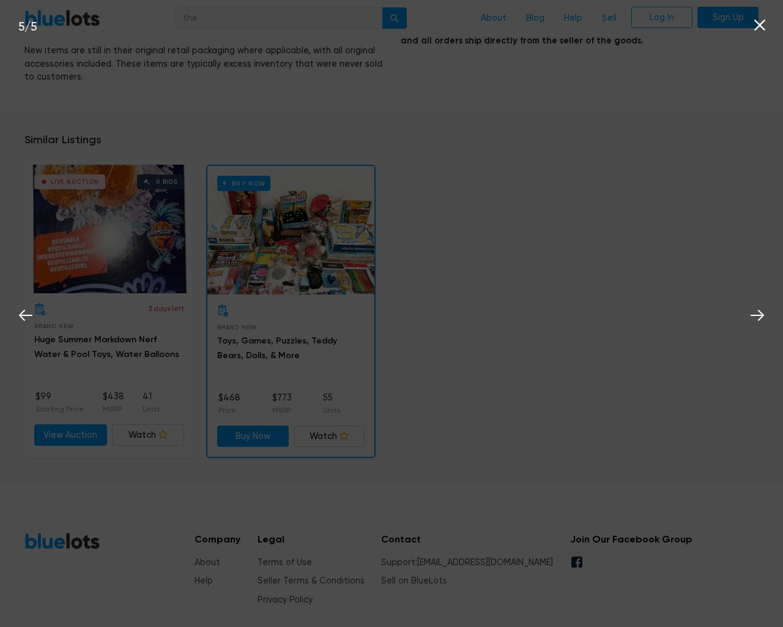
scroll to position [1972, 0]
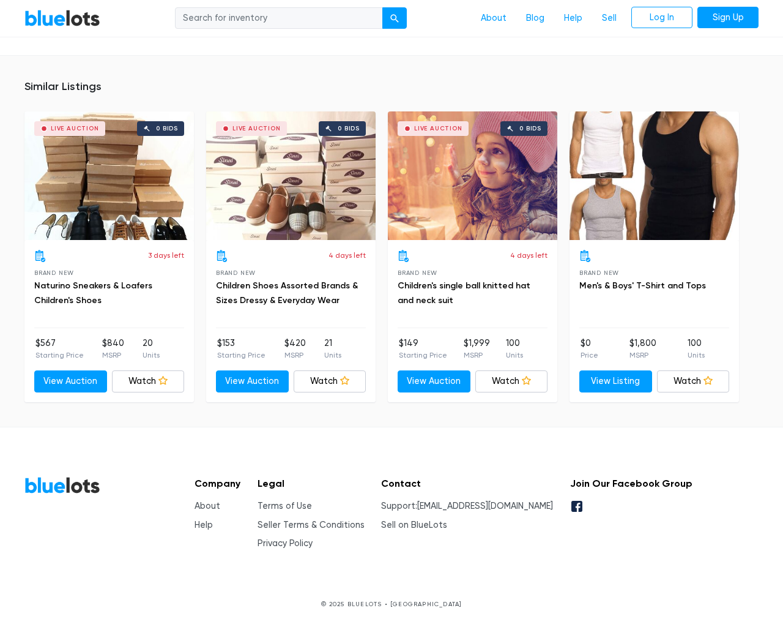
scroll to position [1276, 0]
type input "the"
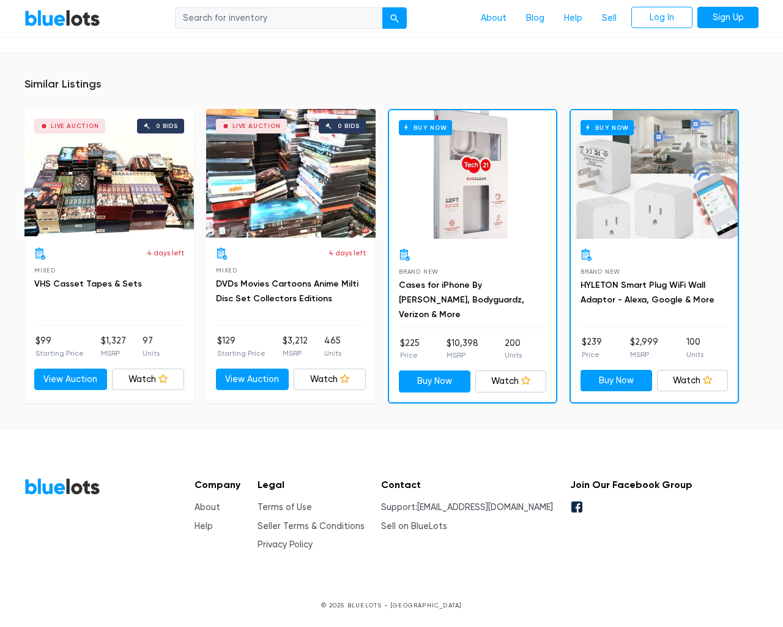
scroll to position [7239, 0]
type input "the"
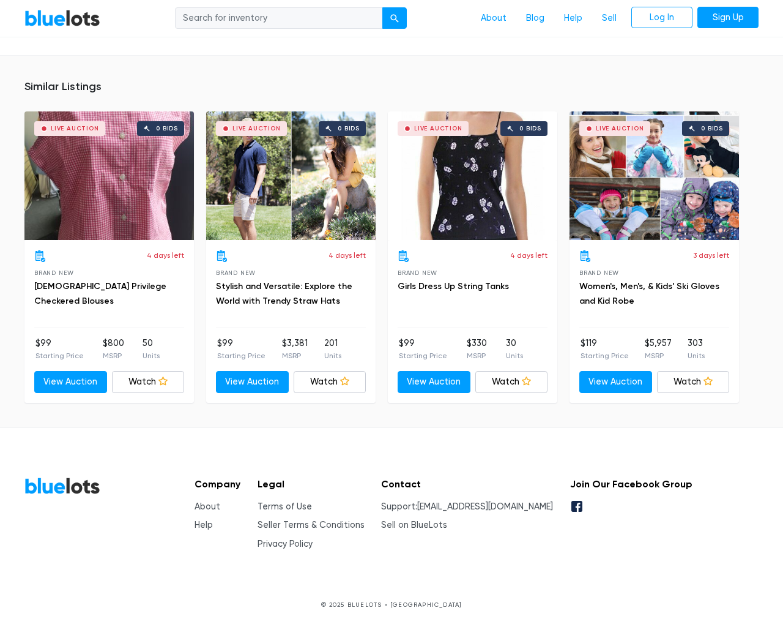
scroll to position [791, 0]
type input "the"
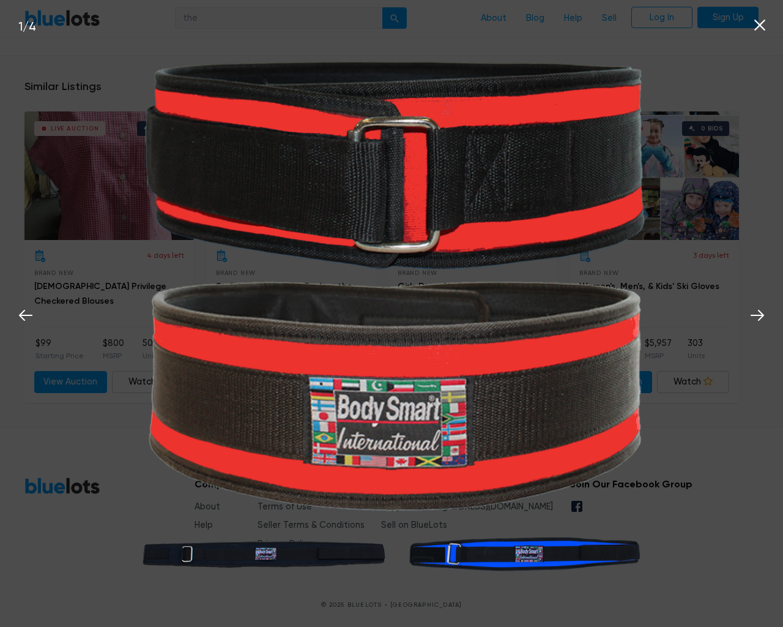
scroll to position [791, 0]
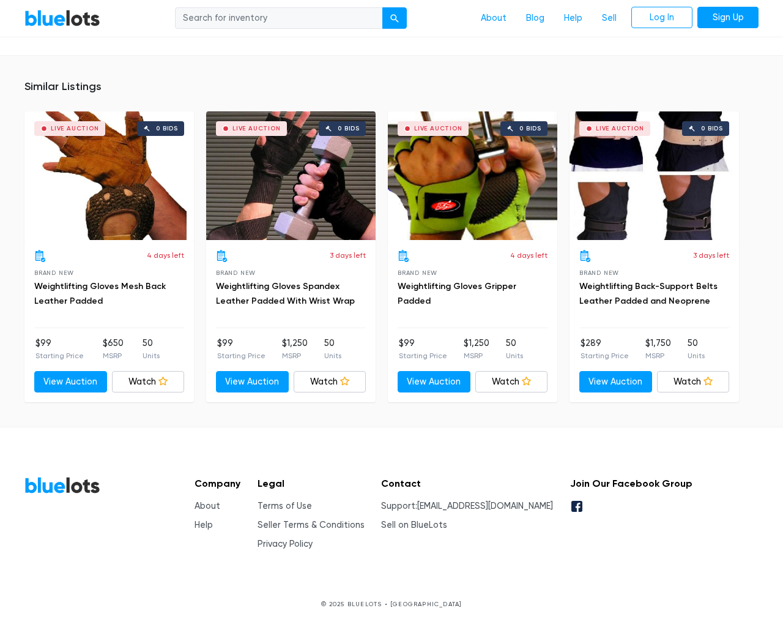
scroll to position [804, 0]
type input "the"
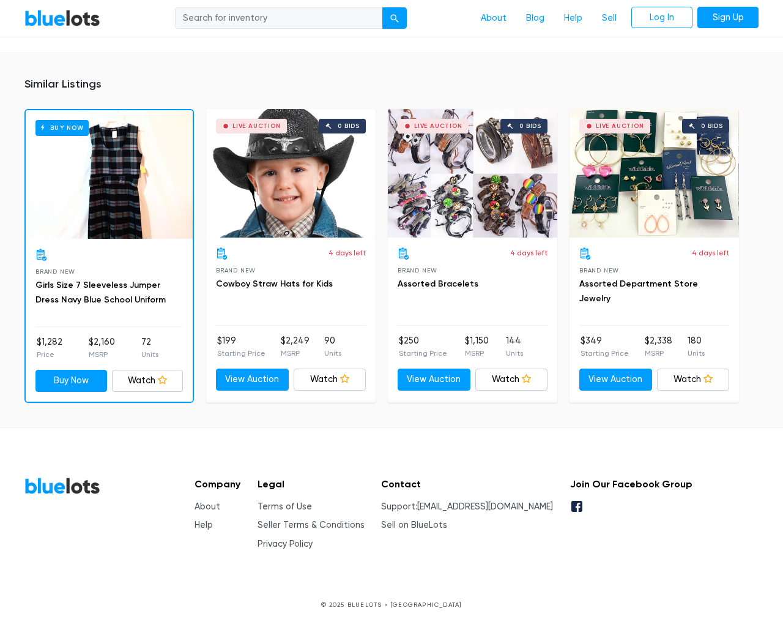
scroll to position [793, 0]
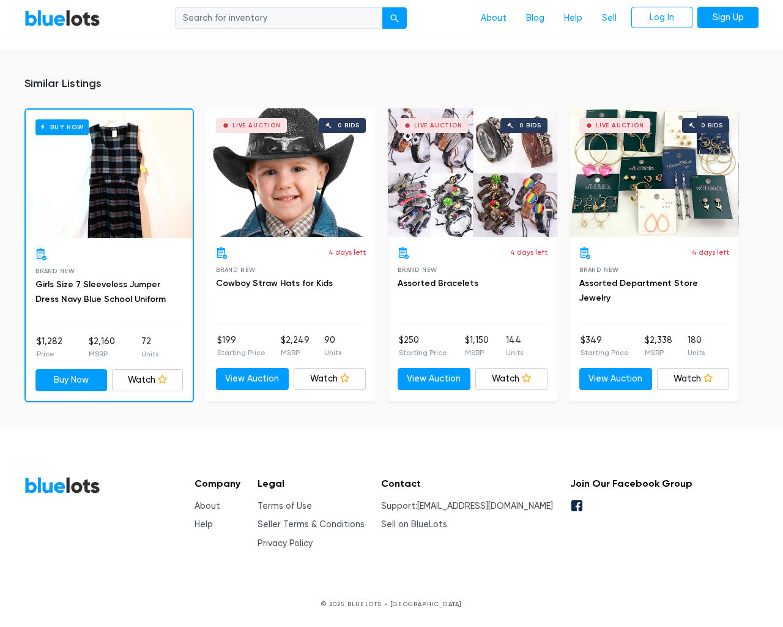
type input "the"
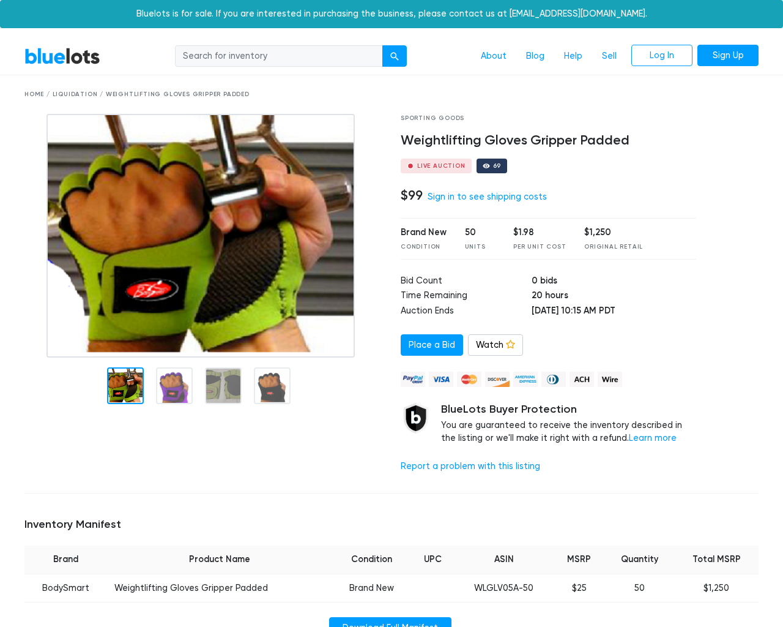
scroll to position [775, 0]
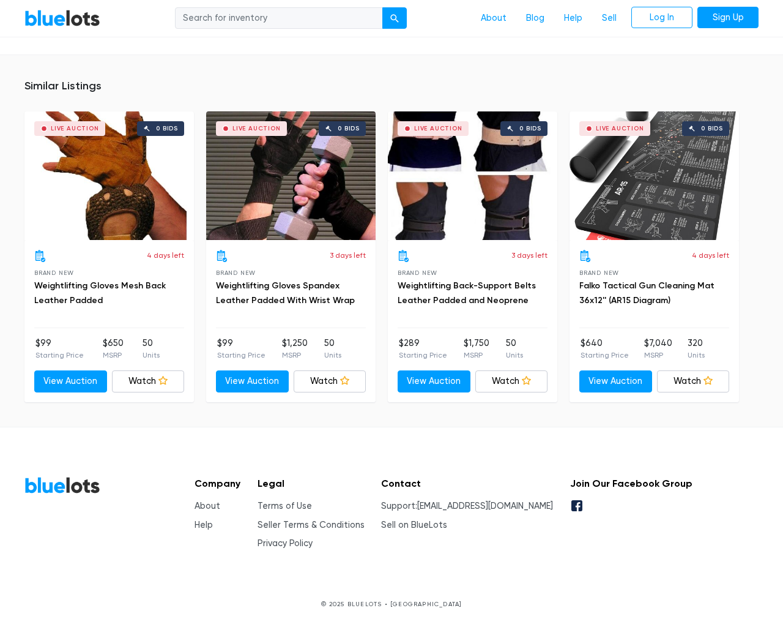
type input "the"
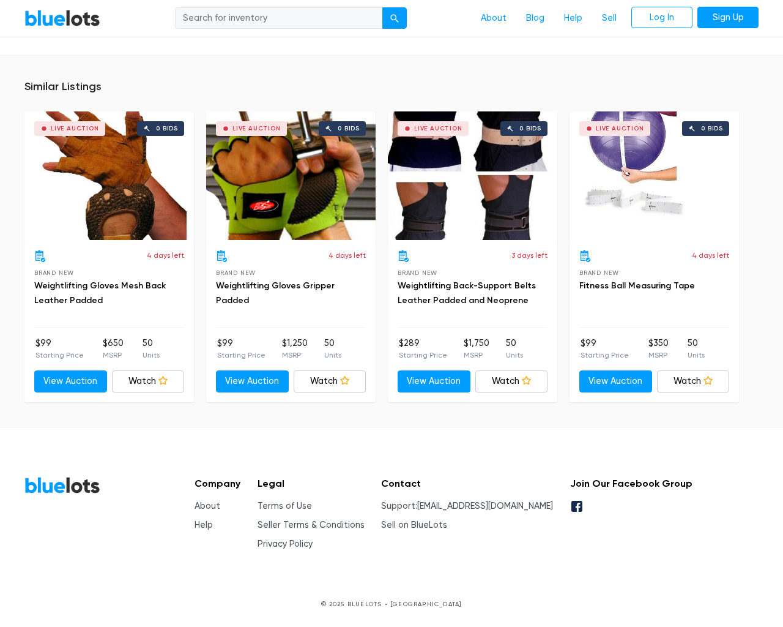
scroll to position [844, 0]
type input "the"
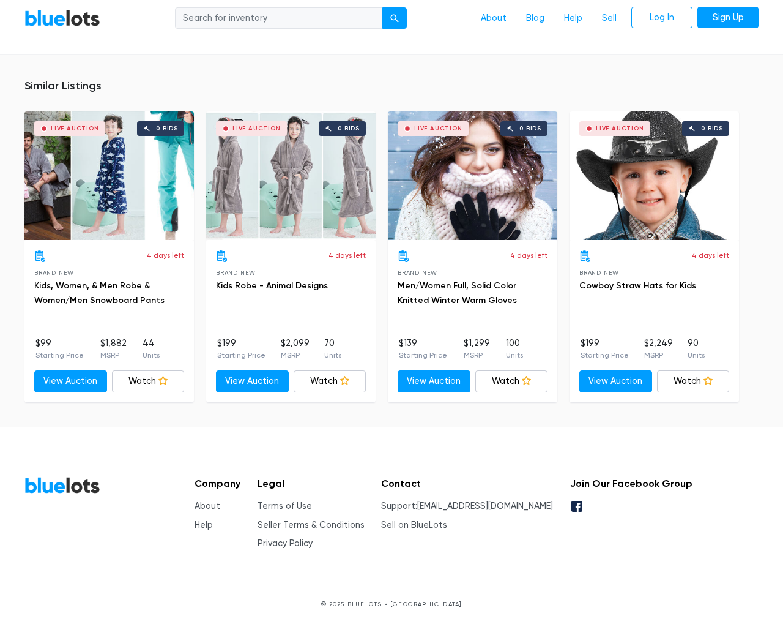
scroll to position [3700, 0]
type input "the"
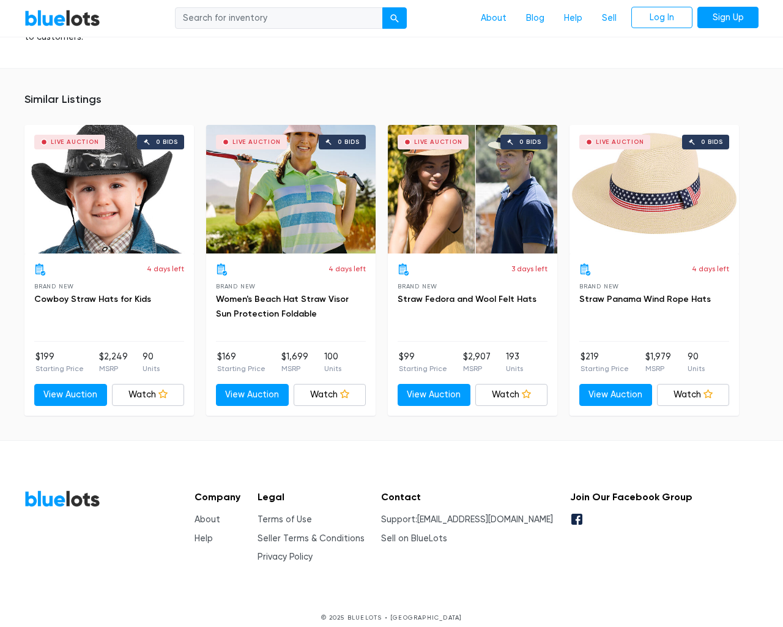
scroll to position [1270, 0]
type input "the"
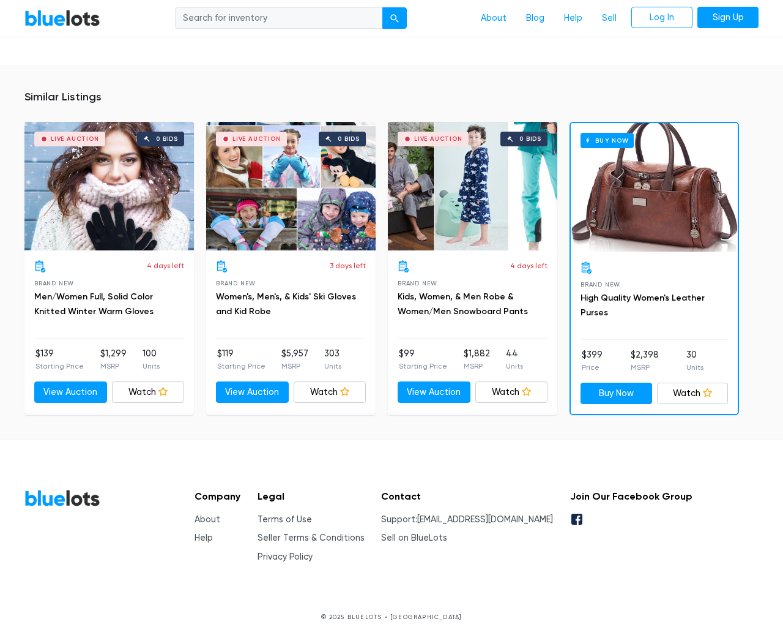
scroll to position [925, 0]
type input "the"
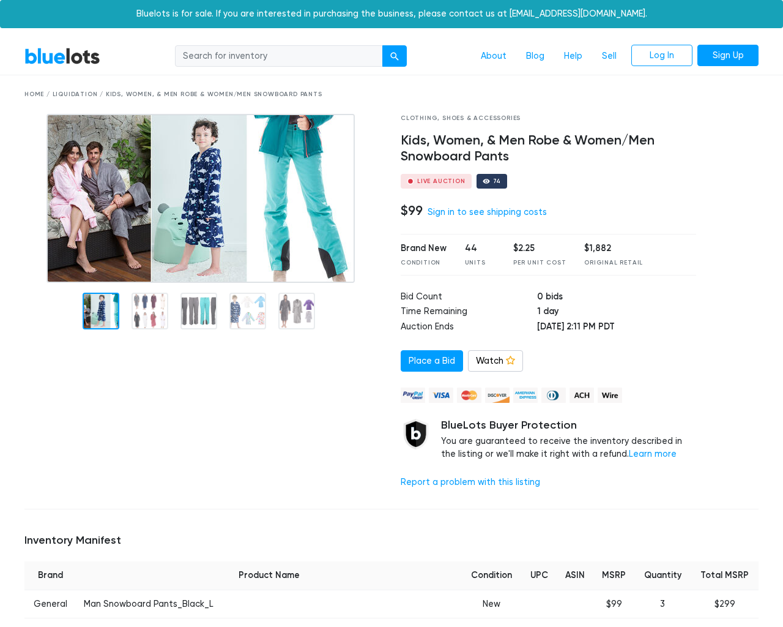
scroll to position [1408, 0]
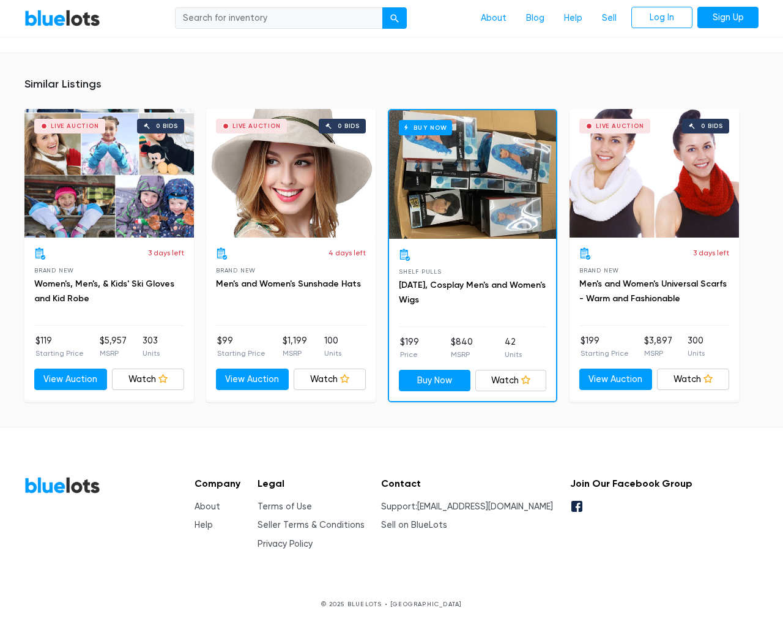
type input "the"
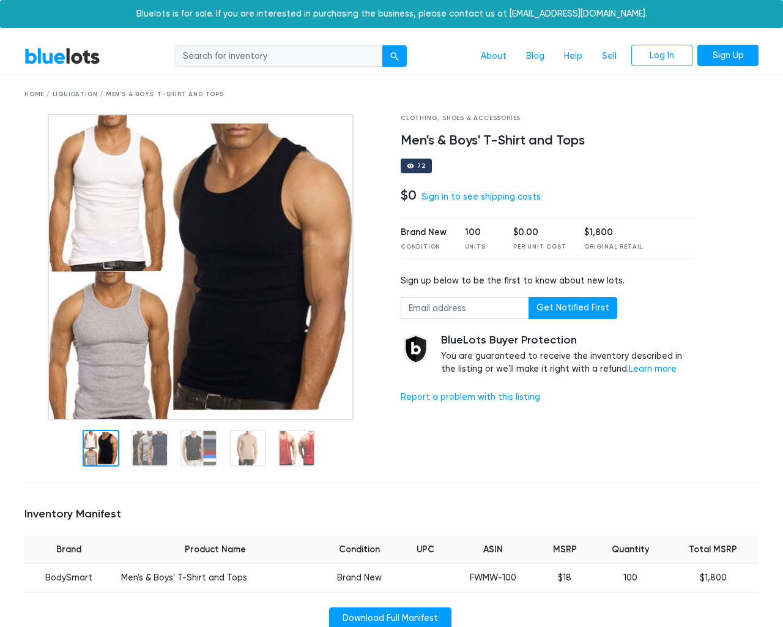
scroll to position [767, 0]
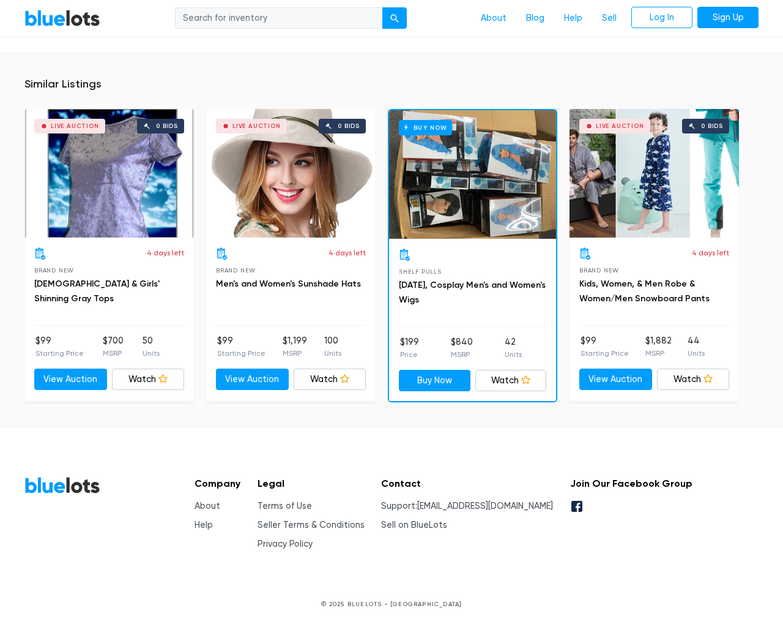
type input "the"
type input "[EMAIL_ADDRESS][DOMAIN_NAME]"
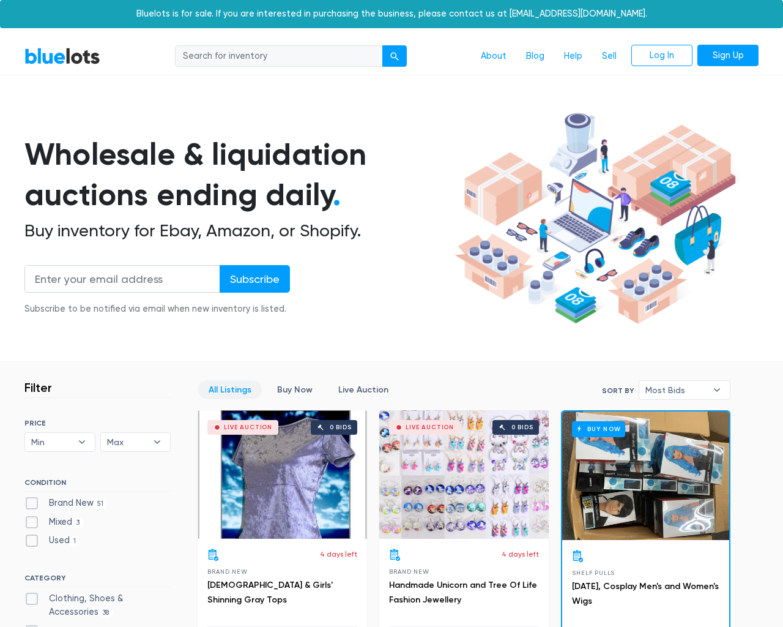
scroll to position [5221, 0]
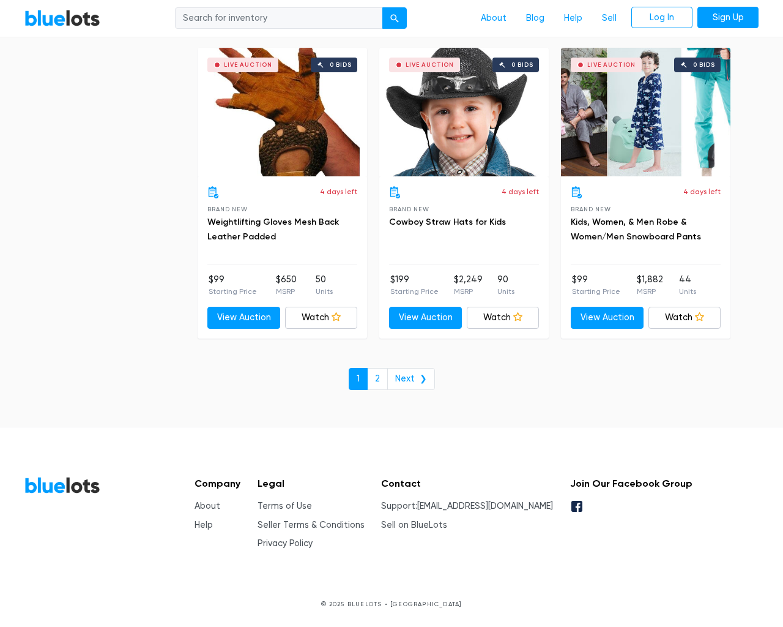
type input "the"
type input "[EMAIL_ADDRESS][DOMAIN_NAME]"
type input "e"
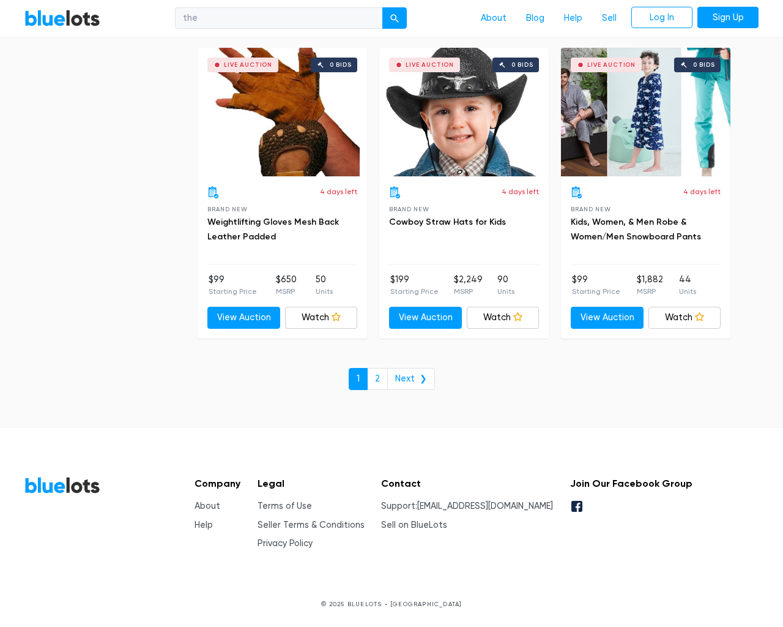
checkbox New"] "false"
type input "e"
checkbox input "false"
checkbox Accessories"] "false"
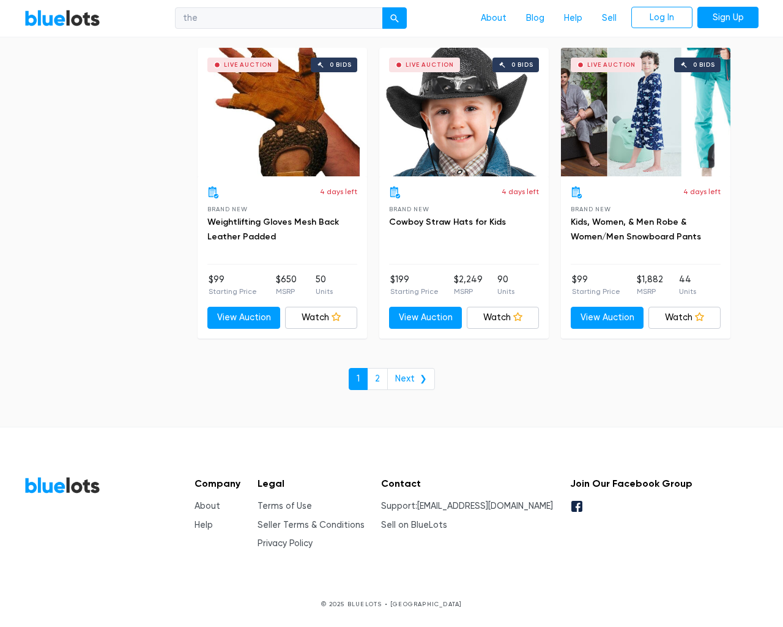
checkbox Goods"] "false"
checkbox input "false"
checkbox Merchandise"] "false"
checkbox Beauty"] "false"
checkbox Baby"] "false"
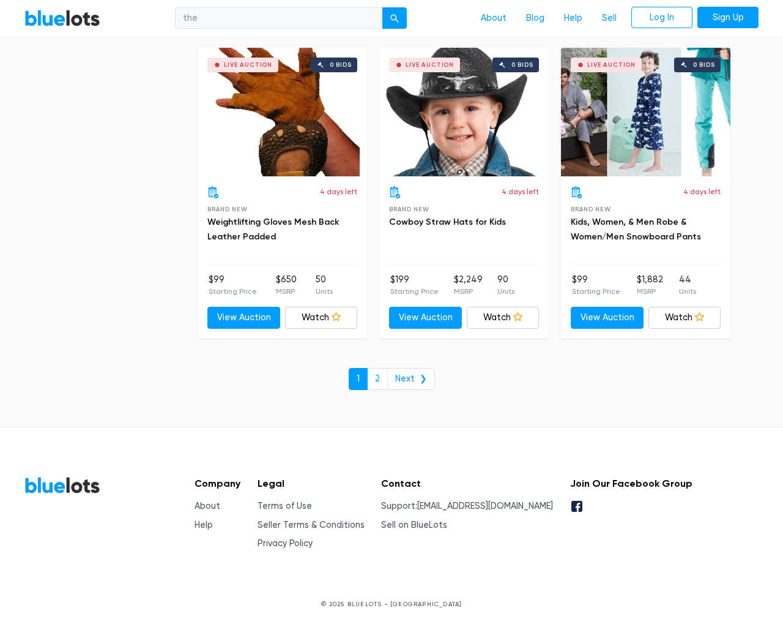
checkbox input "false"
type input "e"
select select "10000"
select select "50000"
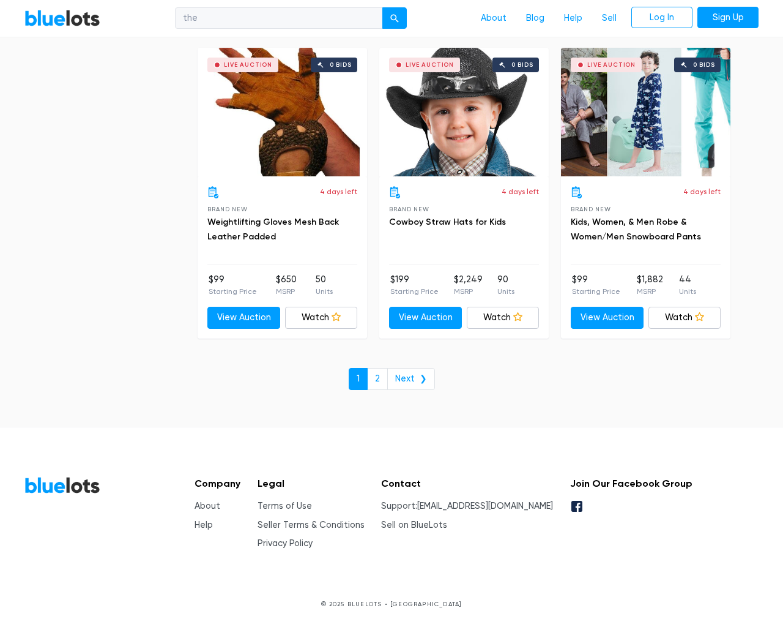
select select "50000"
select select "ending_soonest"
select select "50000"
select select "highest_price"
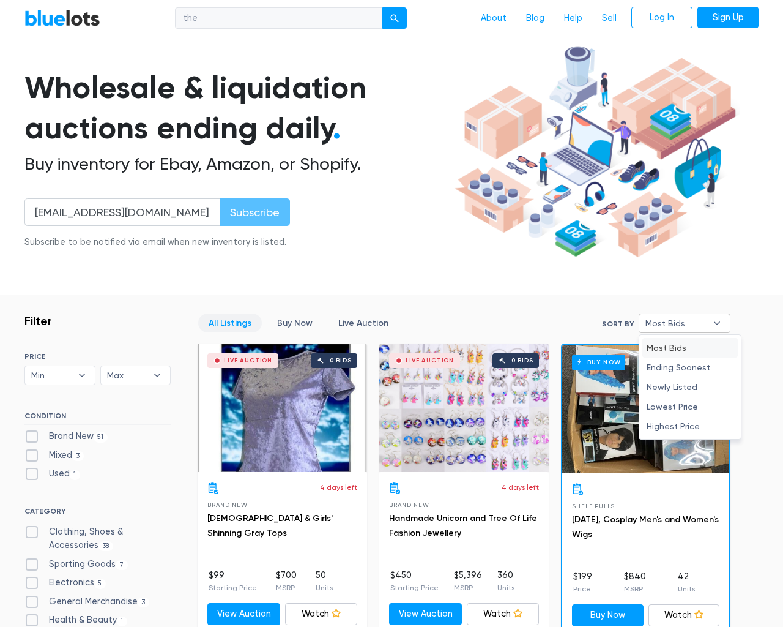
scroll to position [5221, 0]
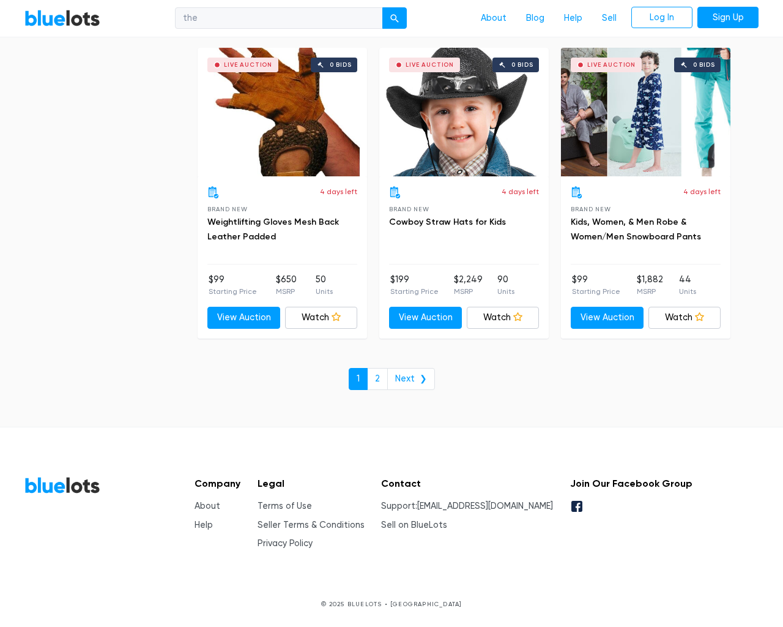
select select "300000"
select select "highest_price"
